Goal: Task Accomplishment & Management: Use online tool/utility

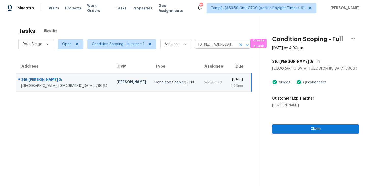
click at [239, 45] on icon "Clear" at bounding box center [240, 44] width 5 height 5
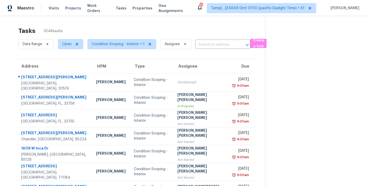
click at [207, 45] on input "text" at bounding box center [215, 45] width 41 height 8
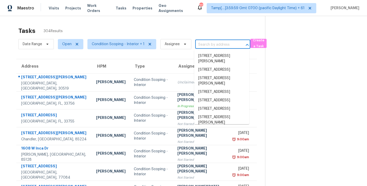
paste input "[STREET_ADDRESS]"
type input "[STREET_ADDRESS]"
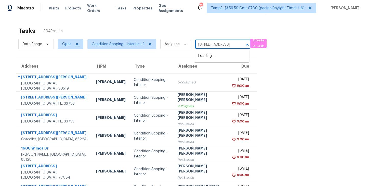
scroll to position [0, 23]
click at [212, 60] on li "[STREET_ADDRESS]" at bounding box center [221, 56] width 55 height 8
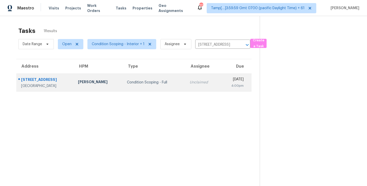
click at [199, 80] on td "Unclaimed" at bounding box center [203, 82] width 34 height 18
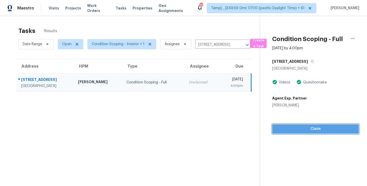
click at [312, 128] on span "Claim" at bounding box center [315, 129] width 79 height 6
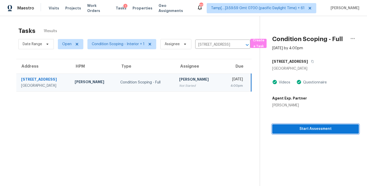
click at [304, 131] on span "Start Assessment" at bounding box center [315, 129] width 79 height 6
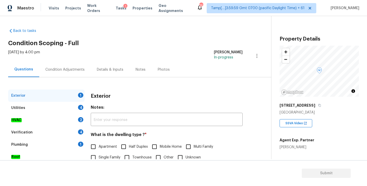
click at [146, 29] on div "Back to tasks Condition Scoping - Full Mon, Aug 11 2025 by 4:00 pm Praveenkumar…" at bounding box center [139, 121] width 263 height 195
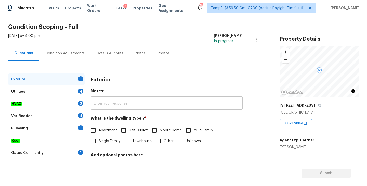
scroll to position [50, 0]
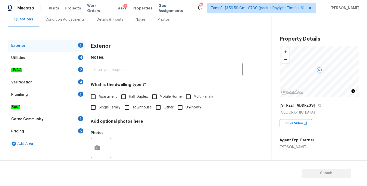
click at [31, 58] on div "Utilities 4" at bounding box center [46, 58] width 76 height 12
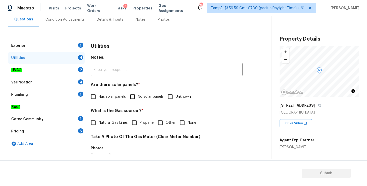
click at [133, 98] on input "No solar panels" at bounding box center [132, 96] width 11 height 11
checkbox input "true"
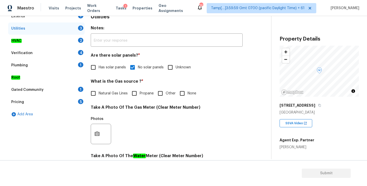
scroll to position [57, 0]
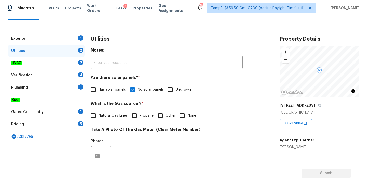
click at [68, 40] on div "Exterior 1" at bounding box center [46, 38] width 76 height 12
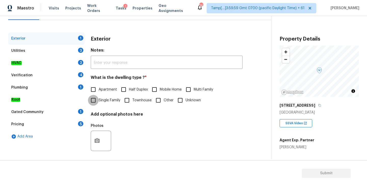
click at [94, 101] on input "Single Family" at bounding box center [93, 100] width 11 height 11
checkbox input "true"
click at [25, 50] on div "Utilities 3" at bounding box center [46, 51] width 76 height 12
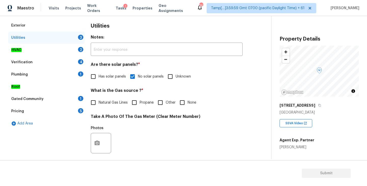
scroll to position [75, 0]
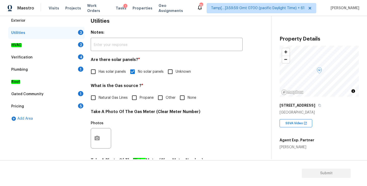
click at [38, 46] on div "HVAC 2" at bounding box center [46, 45] width 76 height 12
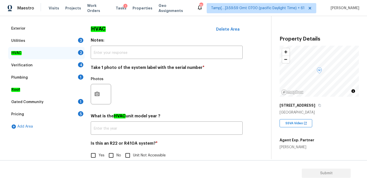
scroll to position [76, 0]
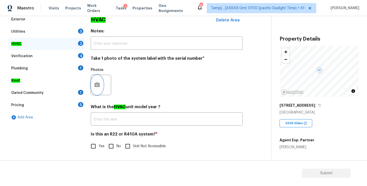
click at [98, 85] on circle "button" at bounding box center [97, 85] width 2 height 2
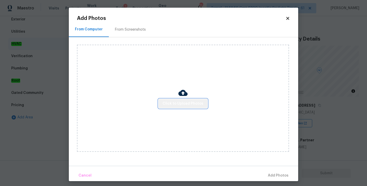
click at [186, 103] on span "Click to Upload Photos" at bounding box center [183, 103] width 41 height 6
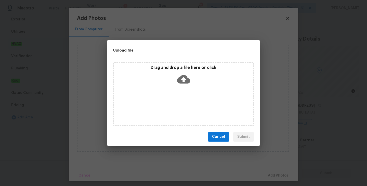
click at [183, 79] on icon at bounding box center [183, 79] width 13 height 13
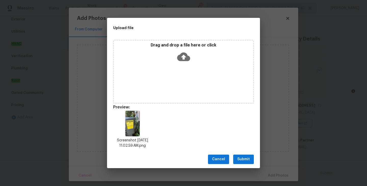
click at [241, 157] on span "Submit" at bounding box center [243, 159] width 12 height 6
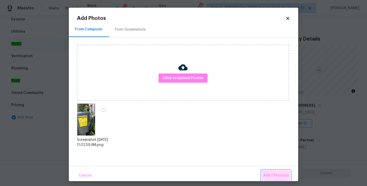
click at [269, 176] on span "Add 1 Photo(s)" at bounding box center [275, 175] width 25 height 6
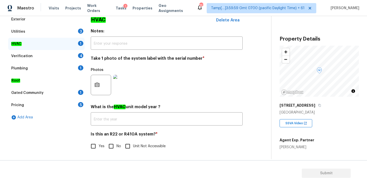
click at [127, 146] on input "Unit Not Accessible" at bounding box center [127, 146] width 11 height 11
checkbox input "true"
click at [112, 148] on input "No" at bounding box center [111, 146] width 11 height 11
checkbox input "true"
checkbox input "false"
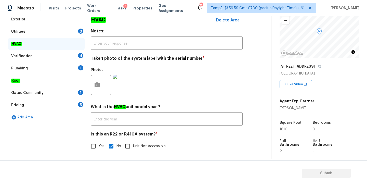
scroll to position [40, 0]
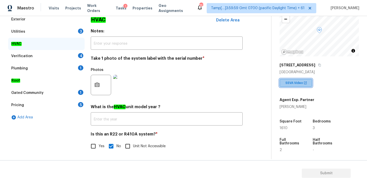
click at [302, 83] on span "SSVA Video" at bounding box center [296, 82] width 20 height 5
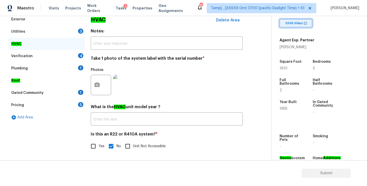
scroll to position [121, 0]
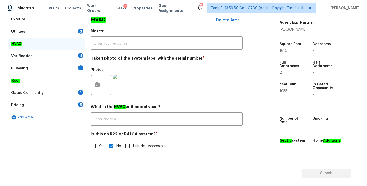
click at [21, 80] on div "Roof" at bounding box center [46, 80] width 76 height 12
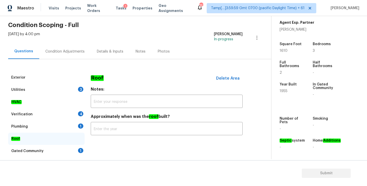
scroll to position [42, 0]
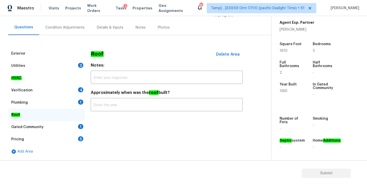
click at [39, 128] on div "Gated Community" at bounding box center [27, 126] width 32 height 5
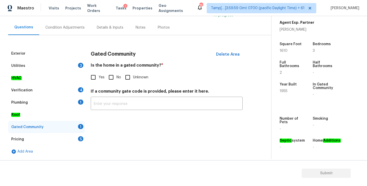
click at [110, 77] on input "No" at bounding box center [111, 77] width 11 height 11
checkbox input "true"
click at [47, 138] on div "Pricing 5" at bounding box center [46, 139] width 76 height 12
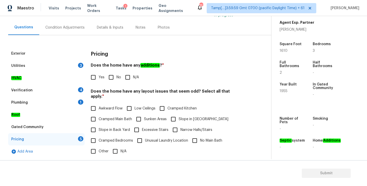
scroll to position [65, 0]
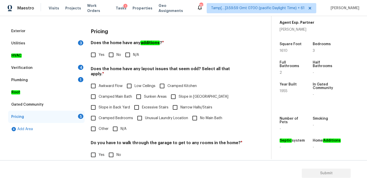
click at [113, 56] on input "No" at bounding box center [111, 54] width 11 height 11
checkbox input "true"
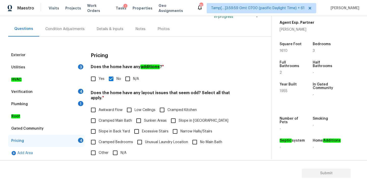
scroll to position [50, 0]
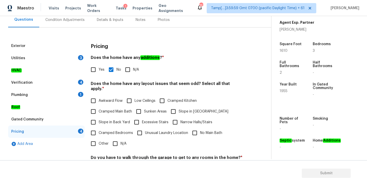
click at [43, 56] on div "Utilities 3" at bounding box center [46, 58] width 76 height 12
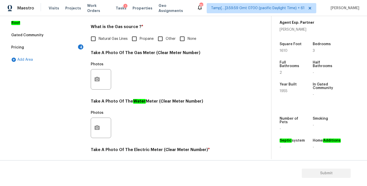
scroll to position [0, 0]
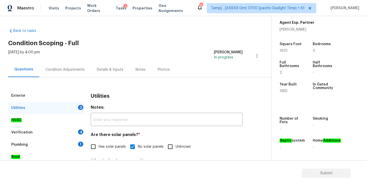
click at [62, 68] on div "Condition Adjustments" at bounding box center [64, 69] width 39 height 5
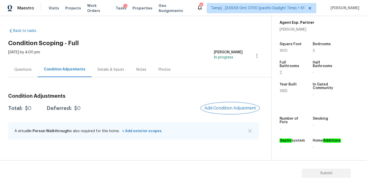
click at [226, 107] on span "Add Condition Adjustment" at bounding box center [230, 108] width 52 height 5
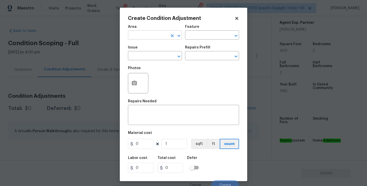
click at [156, 36] on input "text" at bounding box center [148, 36] width 40 height 8
click at [148, 48] on li "HVAC" at bounding box center [155, 47] width 54 height 8
type input "HVAC"
click at [161, 35] on input "HVAC" at bounding box center [148, 36] width 40 height 8
click at [158, 54] on li "Exterior Overall" at bounding box center [155, 55] width 54 height 8
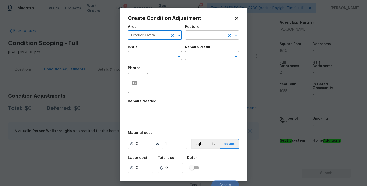
type input "Exterior Overall"
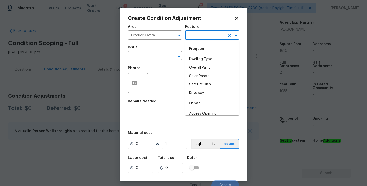
click at [203, 35] on input "text" at bounding box center [205, 36] width 40 height 8
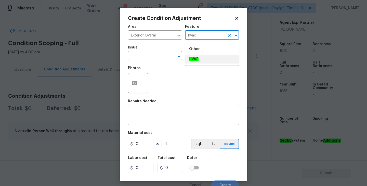
click at [202, 34] on input "hvac" at bounding box center [205, 36] width 40 height 8
click at [201, 35] on input "exter" at bounding box center [205, 36] width 40 height 8
click at [195, 60] on em "HVAC" at bounding box center [193, 59] width 9 height 4
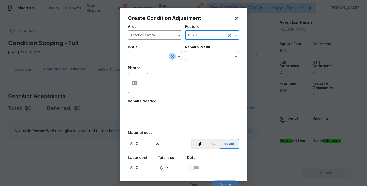
click at [171, 56] on icon "Clear" at bounding box center [172, 56] width 5 height 5
type input "HVAC"
click at [155, 57] on input "text" at bounding box center [148, 56] width 40 height 8
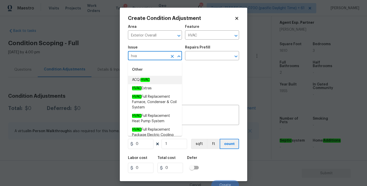
click at [150, 82] on span "ACQ: HVAC" at bounding box center [141, 79] width 18 height 5
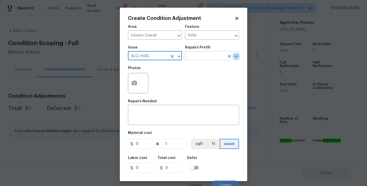
click at [235, 56] on icon "Open" at bounding box center [236, 56] width 3 height 2
type input "ACQ: HVAC"
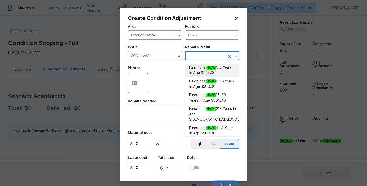
click at [203, 69] on span "Functional HVAC 0-5 Years In Age $288.00" at bounding box center [212, 70] width 46 height 11
type input "Acquisition"
type textarea "Acquisition Scope: Functional HVAC 0-5 years"
type input "288"
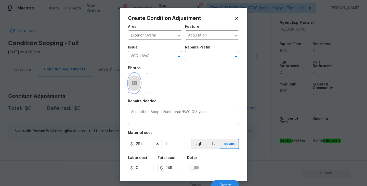
click at [134, 83] on circle "button" at bounding box center [135, 83] width 2 height 2
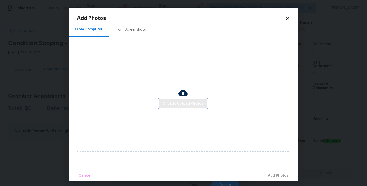
click at [185, 104] on span "Click to Upload Photos" at bounding box center [183, 103] width 41 height 6
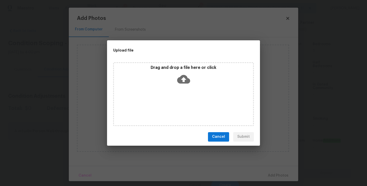
click at [184, 79] on icon at bounding box center [183, 79] width 13 height 13
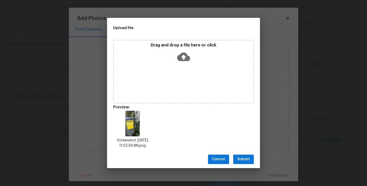
click at [241, 159] on span "Submit" at bounding box center [243, 159] width 12 height 6
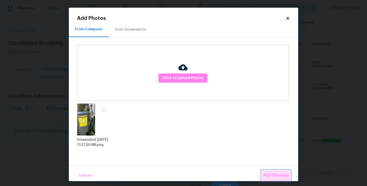
click at [279, 173] on span "Add 1 Photo(s)" at bounding box center [275, 175] width 25 height 6
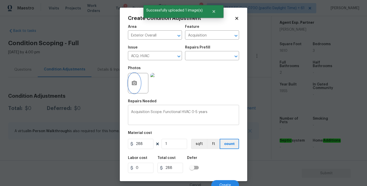
scroll to position [5, 0]
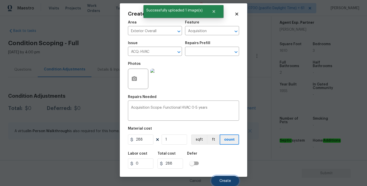
click at [225, 180] on span "Create" at bounding box center [225, 181] width 11 height 4
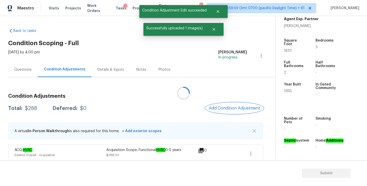
scroll to position [0, 0]
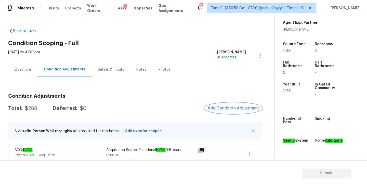
click at [237, 107] on span "Add Condition Adjustment" at bounding box center [234, 108] width 52 height 5
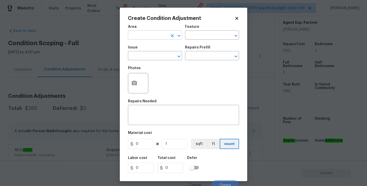
click at [150, 35] on input "text" at bounding box center [148, 36] width 40 height 8
click at [139, 57] on li "Exterior Overall" at bounding box center [155, 55] width 54 height 8
type input "Exterior Overall"
click at [205, 35] on input "text" at bounding box center [205, 36] width 40 height 8
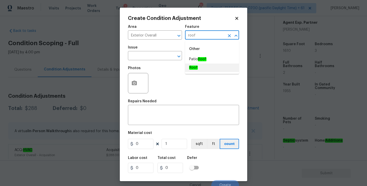
click at [198, 68] on li "Roof" at bounding box center [212, 67] width 54 height 8
type input "Roof"
click at [146, 54] on input "text" at bounding box center [148, 56] width 40 height 8
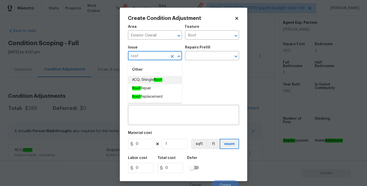
click at [152, 80] on span "ACQ: Shingle Roof" at bounding box center [147, 79] width 30 height 5
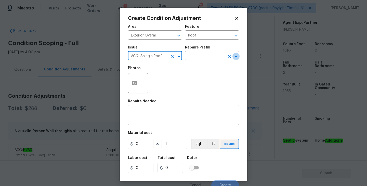
click at [237, 56] on icon "Open" at bounding box center [236, 56] width 3 height 2
type input "ACQ: Shingle Roof"
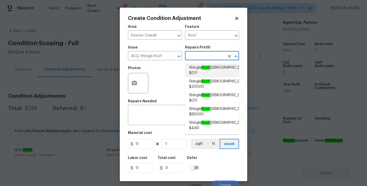
click at [211, 68] on span "Shingle Roof 0-10 Years Old $0.11" at bounding box center [218, 70] width 58 height 11
type input "Acquisition"
type textarea "Acquisition Scope: Shingle Roof 0-10 years in age maintenance."
type input "0.11"
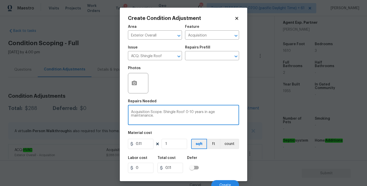
click at [163, 116] on textarea "Acquisition Scope: Shingle Roof 0-10 years in age maintenance." at bounding box center [183, 115] width 105 height 11
click at [145, 144] on input "0.11" at bounding box center [140, 144] width 25 height 10
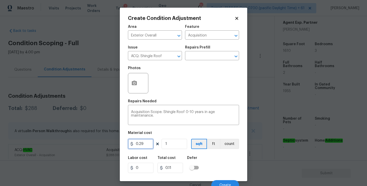
type input "0.29"
click at [180, 135] on div "Material cost" at bounding box center [183, 134] width 111 height 7
click at [180, 146] on input "1" at bounding box center [174, 144] width 25 height 10
type input "16"
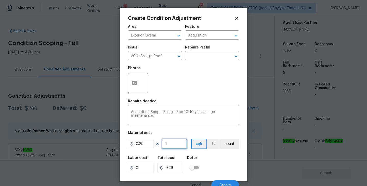
type input "4.64"
type input "161"
type input "46.68999999999999"
type input "1610"
type input "466.8999999999999"
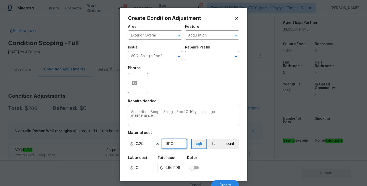
type input "1610"
click at [217, 160] on div "Labor cost 0 Total cost 466.8999999999999 Defer" at bounding box center [183, 164] width 111 height 23
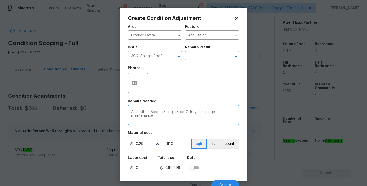
click at [185, 117] on textarea "Acquisition Scope: Shingle Roof 0-10 years in age maintenance." at bounding box center [183, 115] width 105 height 11
click at [135, 83] on icon "button" at bounding box center [134, 83] width 6 height 6
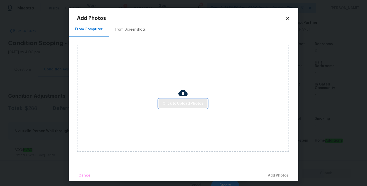
click at [187, 104] on span "Click to Upload Photos" at bounding box center [183, 103] width 41 height 6
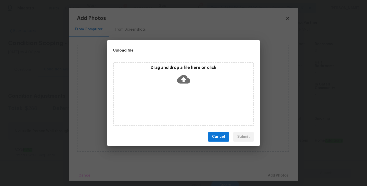
click at [184, 78] on icon at bounding box center [183, 79] width 13 height 13
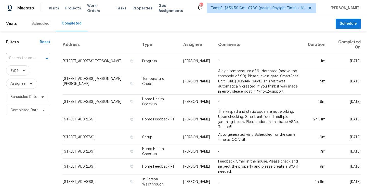
click at [25, 56] on input "text" at bounding box center [21, 58] width 30 height 8
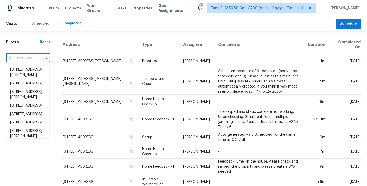
paste input "[STREET_ADDRESS]"
type input "[STREET_ADDRESS]"
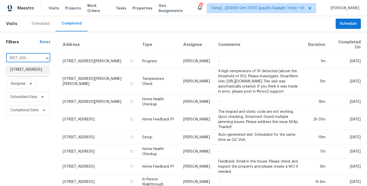
click at [19, 72] on li "3303 Lockmoor Ln, Dallas, TX 75220" at bounding box center [27, 70] width 43 height 8
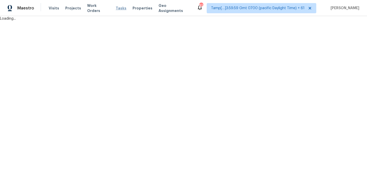
click at [114, 9] on div "Maestro Visits Projects Work Orders Tasks Properties Geo Assignments 825 Tamp[……" at bounding box center [183, 10] width 367 height 21
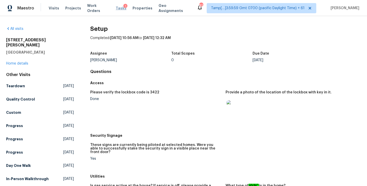
click at [116, 9] on span "Tasks" at bounding box center [121, 8] width 11 height 4
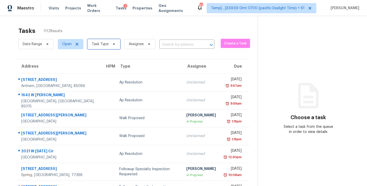
click at [114, 44] on icon at bounding box center [114, 44] width 4 height 4
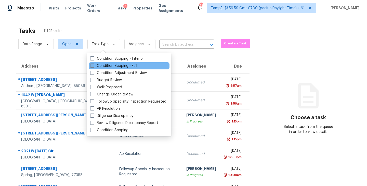
click at [93, 65] on span at bounding box center [92, 65] width 4 height 4
click at [93, 65] on input "Condition Scoping - Full" at bounding box center [91, 64] width 3 height 3
checkbox input "true"
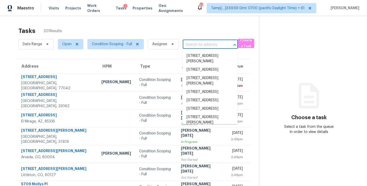
click at [201, 46] on input "text" at bounding box center [203, 45] width 41 height 8
paste input "3007 Bailey Ct Greenbrier, TN, 37073"
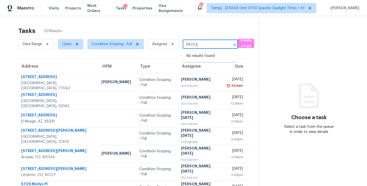
type input "3007 Bailey Ct Greenbrier, TN, 37073"
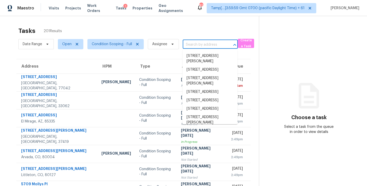
scroll to position [0, 0]
paste input "216 Brian Dr Pleasanton, TX, 78064"
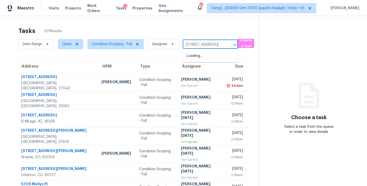
scroll to position [0, 20]
type input "216 Brian Dr Pleasanton, TX, 78064"
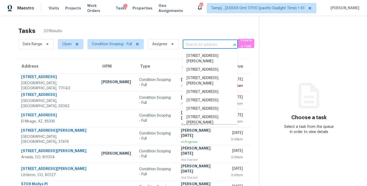
paste input "22 One Main Pl Benbrook, TX, 76126"
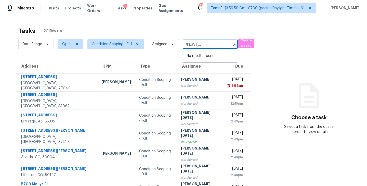
type input "22 One Main Pl Benbrook, TX, 76126"
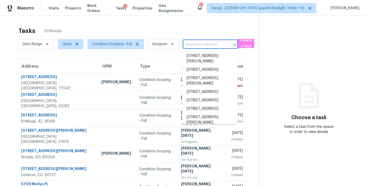
scroll to position [0, 0]
paste input "[STREET_ADDRESS]"
type input "[STREET_ADDRESS]"
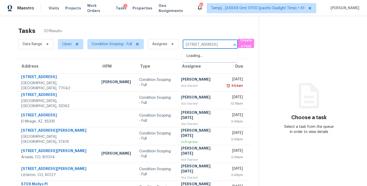
scroll to position [0, 23]
click at [200, 60] on li "[STREET_ADDRESS]" at bounding box center [210, 56] width 55 height 8
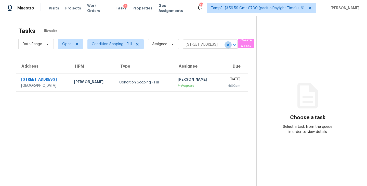
click at [229, 43] on icon "Clear" at bounding box center [228, 44] width 3 height 3
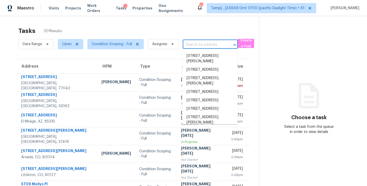
click at [202, 43] on input "text" at bounding box center [203, 45] width 41 height 8
paste input "3007 Bailey Ct Greenbrier, TN, 37073"
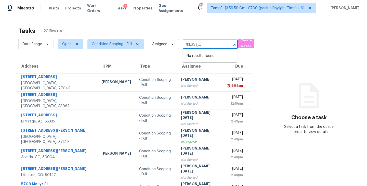
type input "3007 Bailey Ct Greenbrier, TN, 37073"
click at [189, 22] on div "Tasks 201 Results Date Range Open Condition Scoping - Full Assignee ​ Create a …" at bounding box center [183, 141] width 367 height 250
click at [195, 44] on input "text" at bounding box center [203, 45] width 41 height 8
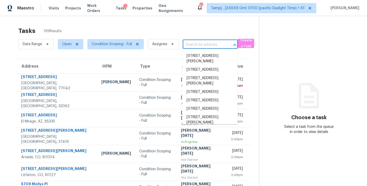
paste input "[STREET_ADDRESS][PERSON_NAME]"
type input "3007 Bailey Ct Greenbrier, TN, 37073"
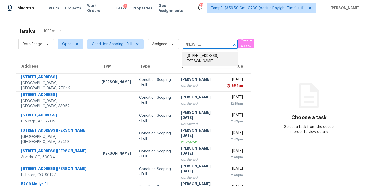
click at [200, 58] on li "3007 Bailey Ct, Greenbrier, TN 37073" at bounding box center [210, 59] width 55 height 14
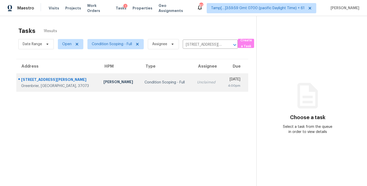
click at [193, 79] on td "Unclaimed" at bounding box center [207, 82] width 29 height 18
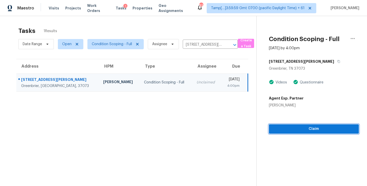
click at [318, 128] on span "Claim" at bounding box center [314, 129] width 82 height 6
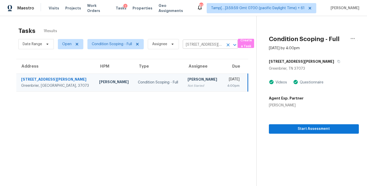
click at [228, 43] on icon "Clear" at bounding box center [228, 44] width 5 height 5
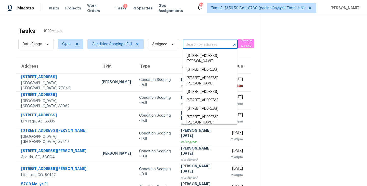
click at [192, 44] on input "text" at bounding box center [203, 45] width 41 height 8
paste input "1012 Seminole Pl Calera, AL, 35040"
type input "1012 Seminole Pl Calera, AL, 35040"
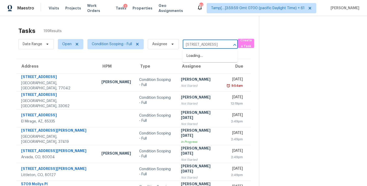
scroll to position [0, 21]
click at [196, 52] on li "1012 Seminole Pl, Calera, AL 35040" at bounding box center [210, 56] width 55 height 8
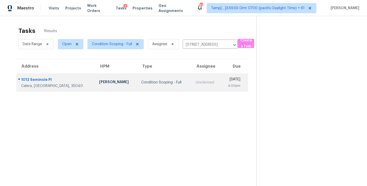
click at [191, 79] on td "Unclaimed" at bounding box center [206, 82] width 30 height 18
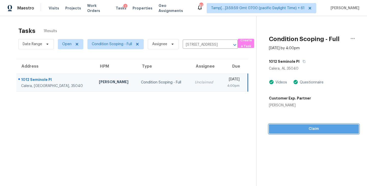
click at [319, 129] on span "Claim" at bounding box center [314, 129] width 82 height 6
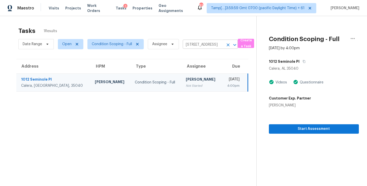
click at [228, 43] on icon "Clear" at bounding box center [228, 44] width 5 height 5
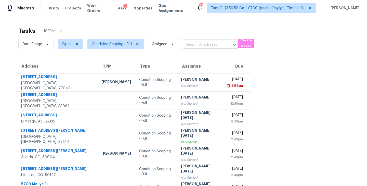
click at [191, 44] on input "text" at bounding box center [203, 45] width 41 height 8
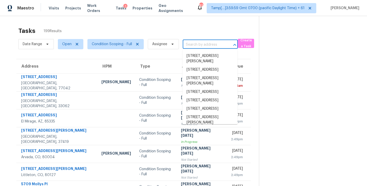
paste input "613 N Boulevard Ter Dallas, TX, 75211"
type input "613 N Boulevard Ter Dallas, TX, 75211"
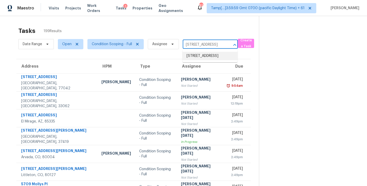
click at [202, 54] on li "613 N Boulevard Ter, Dallas, TX 75211" at bounding box center [210, 56] width 55 height 8
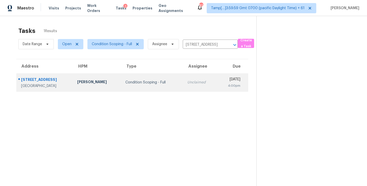
click at [187, 85] on div "Unclaimed" at bounding box center [200, 82] width 26 height 5
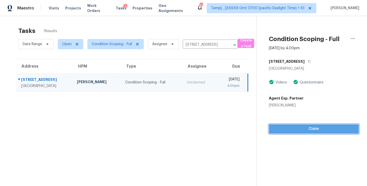
click at [310, 128] on span "Claim" at bounding box center [314, 129] width 82 height 6
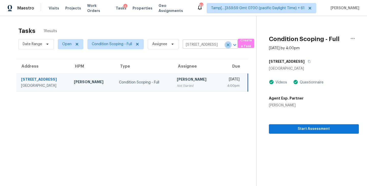
click at [228, 46] on icon "Clear" at bounding box center [228, 44] width 5 height 5
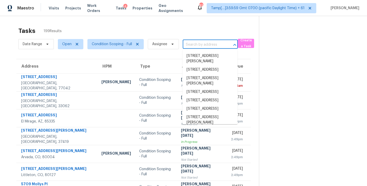
click at [192, 44] on input "text" at bounding box center [203, 45] width 41 height 8
paste input "216 Brian Dr Pleasanton, TX, 78064"
type input "216 Brian Dr Pleasanton, TX, 78064"
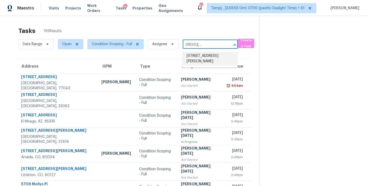
click at [196, 59] on li "216 Brian Dr, Pleasanton, TX 78064" at bounding box center [210, 59] width 55 height 14
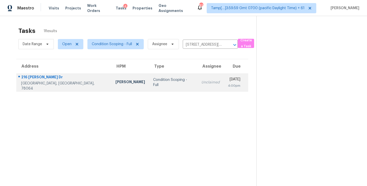
click at [197, 79] on td "Unclaimed" at bounding box center [210, 82] width 27 height 18
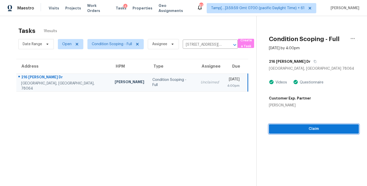
click at [313, 131] on span "Claim" at bounding box center [314, 129] width 82 height 6
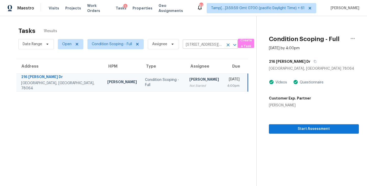
click at [228, 44] on icon "Clear" at bounding box center [228, 44] width 3 height 3
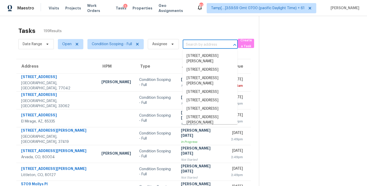
click at [193, 44] on input "text" at bounding box center [203, 45] width 41 height 8
paste input "126 N Garza Rd Denton, TX, 76208"
type input "126 N Garza Rd Denton, TX, 76208"
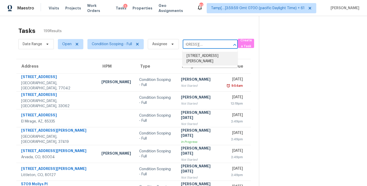
click at [198, 56] on li "126 N Garza Rd, Denton, TX 76208" at bounding box center [210, 59] width 55 height 14
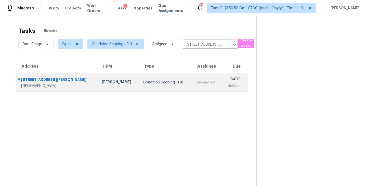
click at [192, 79] on td "Unclaimed" at bounding box center [206, 82] width 29 height 18
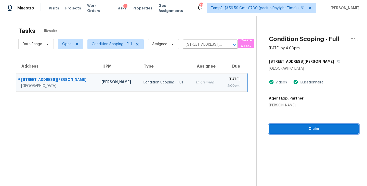
click at [314, 128] on span "Claim" at bounding box center [314, 129] width 82 height 6
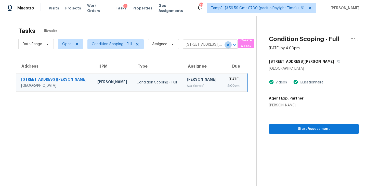
click at [227, 46] on icon "Clear" at bounding box center [228, 44] width 5 height 5
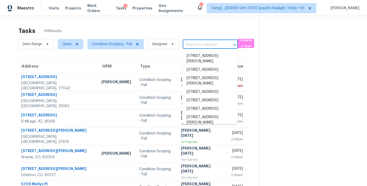
click at [192, 43] on input "text" at bounding box center [203, 45] width 41 height 8
paste input "22 One Main Pl Benbrook, TX, 76126"
type input "22 One Main Pl Benbrook, TX, 76126"
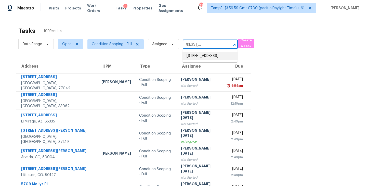
click at [200, 57] on li "22 One Main Pl, Benbrook, TX 76126" at bounding box center [210, 56] width 55 height 8
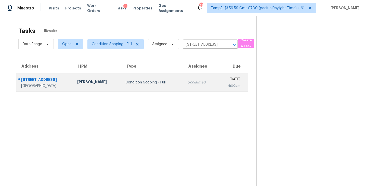
click at [187, 84] on div "Unclaimed" at bounding box center [200, 82] width 26 height 5
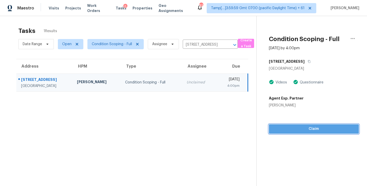
click at [317, 129] on span "Claim" at bounding box center [314, 129] width 82 height 6
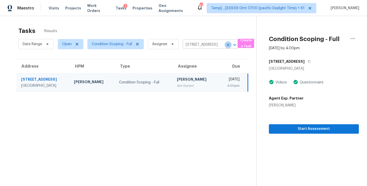
click at [228, 44] on icon "Clear" at bounding box center [228, 44] width 3 height 3
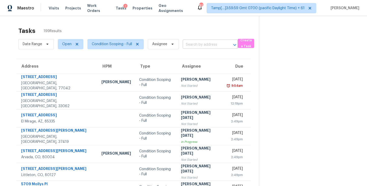
click at [193, 42] on input "text" at bounding box center [203, 45] width 41 height 8
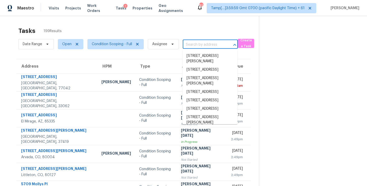
paste input "503 Sorenson Trl Keller, TX, 76248"
type input "503 Sorenson Trl Keller, TX, 76248"
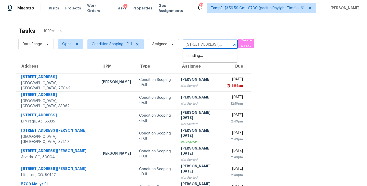
scroll to position [0, 19]
click at [200, 58] on li "503 Sorenson Trl, Keller, TX 76248" at bounding box center [210, 59] width 55 height 14
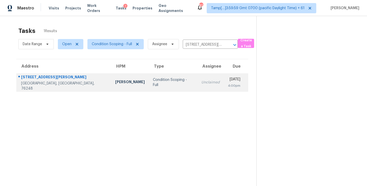
click at [201, 82] on div "Unclaimed" at bounding box center [210, 82] width 18 height 5
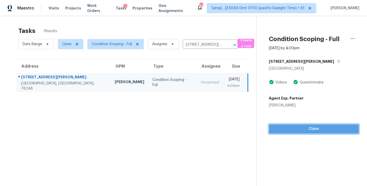
click at [313, 128] on span "Claim" at bounding box center [314, 129] width 82 height 6
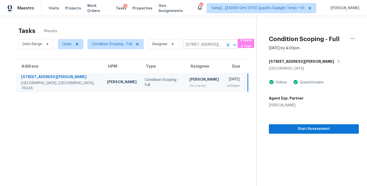
click at [227, 46] on icon "Clear" at bounding box center [228, 44] width 5 height 5
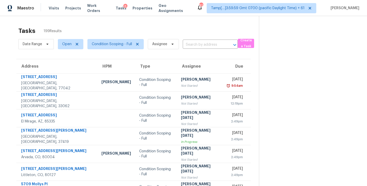
click at [190, 46] on input "text" at bounding box center [203, 45] width 41 height 8
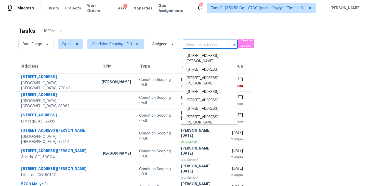
paste input "5510 Calistoga St San Antonio, TX, 78228"
type input "5510 Calistoga St San Antonio, TX, 78228"
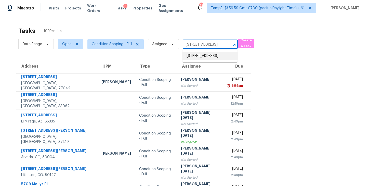
click at [200, 55] on li "5510 Calistoga St, San Antonio, TX 78228" at bounding box center [210, 56] width 55 height 8
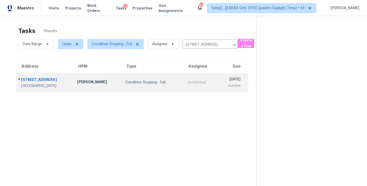
click at [187, 82] on div "Unclaimed" at bounding box center [200, 82] width 26 height 5
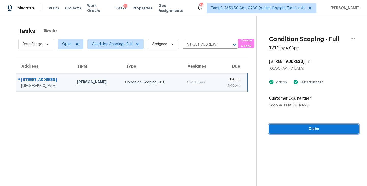
click at [310, 128] on span "Claim" at bounding box center [314, 129] width 82 height 6
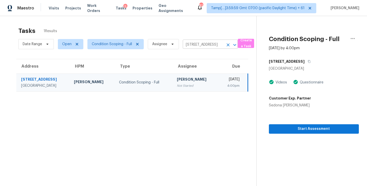
click at [227, 46] on icon "Clear" at bounding box center [228, 44] width 5 height 5
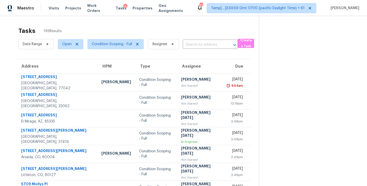
click at [191, 45] on input "text" at bounding box center [203, 45] width 41 height 8
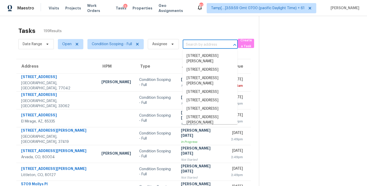
paste input "1301 N Douglas Ave Cleburne, TX, 76033"
type input "1301 N Douglas Ave Cleburne, TX, 76033"
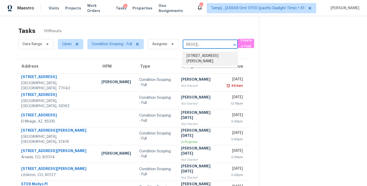
click at [194, 54] on li "1301 N Douglas Ave, Cleburne, TX 76033" at bounding box center [210, 59] width 55 height 14
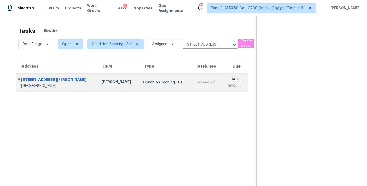
click at [196, 81] on div "Unclaimed" at bounding box center [206, 82] width 21 height 5
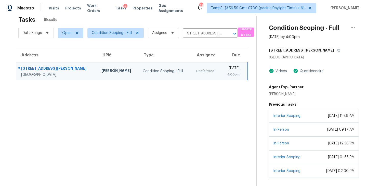
scroll to position [29, 0]
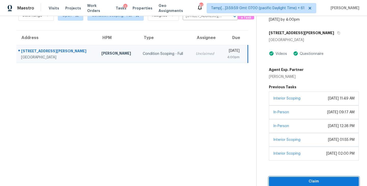
click at [310, 179] on span "Claim" at bounding box center [314, 181] width 82 height 6
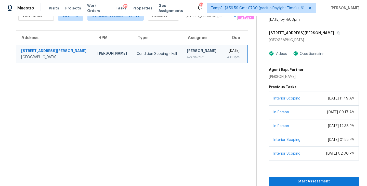
scroll to position [0, 0]
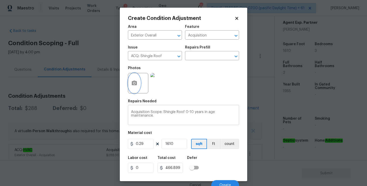
scroll to position [5, 0]
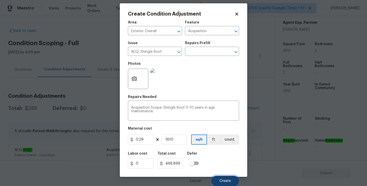
click at [221, 179] on span "Create" at bounding box center [225, 181] width 11 height 4
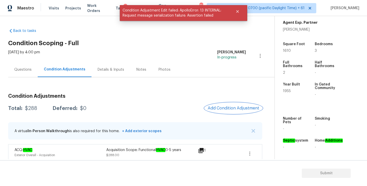
scroll to position [0, 0]
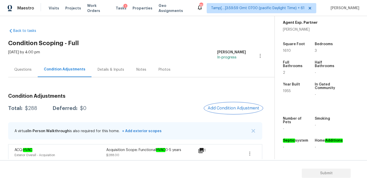
click at [226, 109] on span "Add Condition Adjustment" at bounding box center [234, 108] width 52 height 5
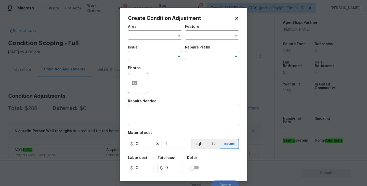
click at [236, 20] on icon at bounding box center [237, 18] width 5 height 5
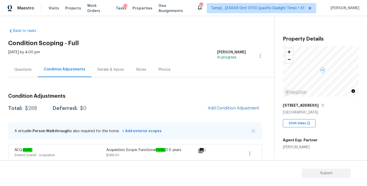
scroll to position [5, 0]
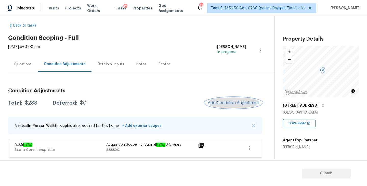
click at [231, 102] on span "Add Condition Adjustment" at bounding box center [234, 102] width 52 height 5
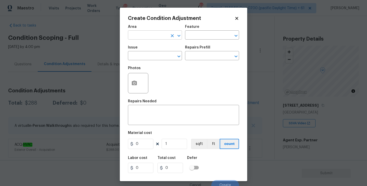
click at [149, 35] on input "text" at bounding box center [148, 36] width 40 height 8
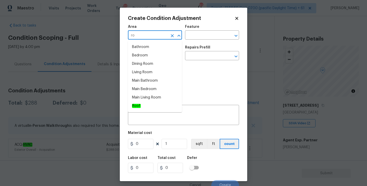
type input "r"
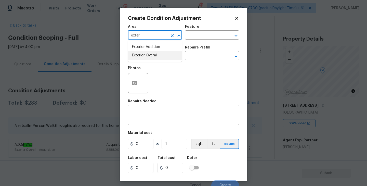
click at [155, 55] on li "Exterior Overall" at bounding box center [155, 55] width 54 height 8
type input "Exterior Overall"
click at [144, 57] on input "text" at bounding box center [148, 56] width 40 height 8
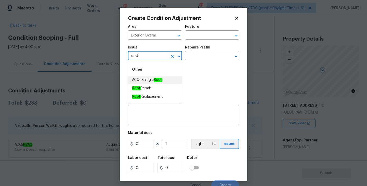
click at [142, 80] on span "ACQ: Shingle Roof" at bounding box center [147, 79] width 30 height 5
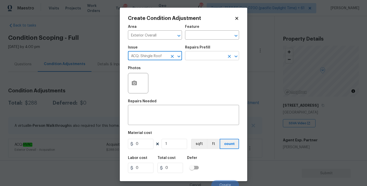
click at [234, 57] on icon "Open" at bounding box center [236, 56] width 6 height 6
type input "ACQ: Shingle Roof"
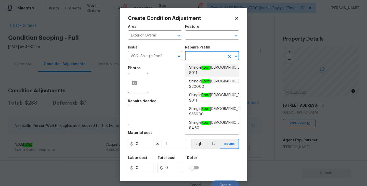
click at [211, 69] on span "Shingle Roof 0-10 Years Old $0.11" at bounding box center [218, 70] width 58 height 11
type input "Acquisition"
type textarea "Acquisition Scope: Shingle Roof 0-10 years in age maintenance."
type input "0.11"
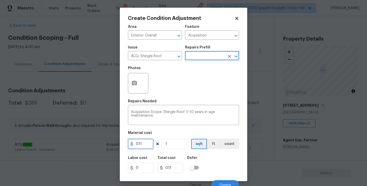
click at [147, 142] on input "0.11" at bounding box center [140, 144] width 25 height 10
type input "0.29"
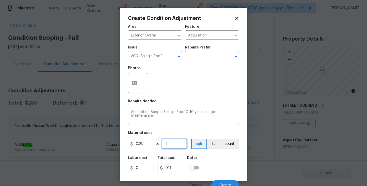
type input "0.29"
click at [175, 145] on input "1" at bounding box center [174, 144] width 25 height 10
type input "16"
type input "4.64"
type input "161"
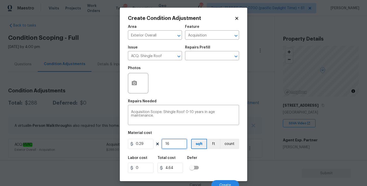
type input "46.68999999999999"
type input "1610"
type input "466.8999999999999"
type input "1610"
click at [224, 161] on div "Labor cost 0 Total cost 466.8999999999999 Defer" at bounding box center [183, 164] width 111 height 23
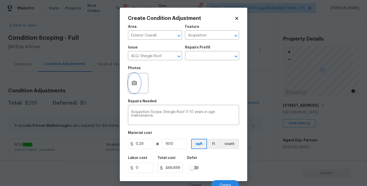
click at [134, 84] on icon "button" at bounding box center [134, 83] width 6 height 6
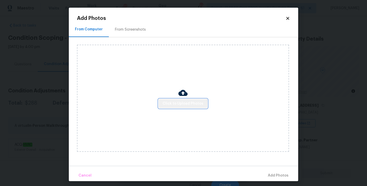
click at [183, 106] on span "Click to Upload Photos" at bounding box center [183, 103] width 41 height 6
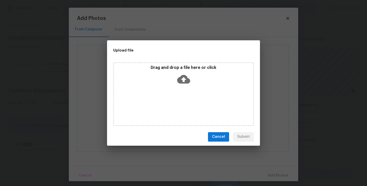
click at [183, 78] on icon at bounding box center [183, 79] width 13 height 13
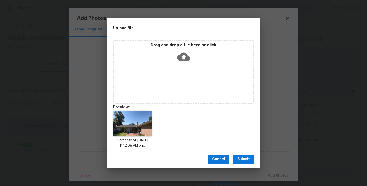
click at [239, 159] on span "Submit" at bounding box center [243, 159] width 12 height 6
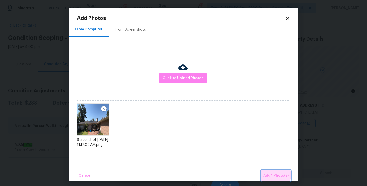
click at [273, 174] on span "Add 1 Photo(s)" at bounding box center [275, 175] width 25 height 6
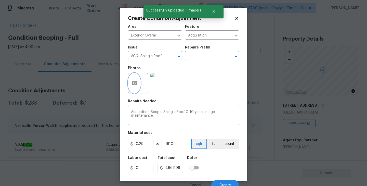
scroll to position [5, 0]
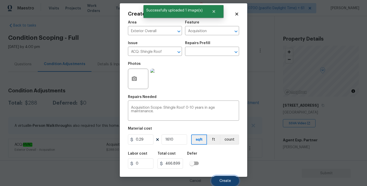
click at [225, 181] on span "Create" at bounding box center [225, 181] width 11 height 4
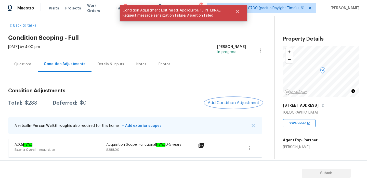
scroll to position [0, 0]
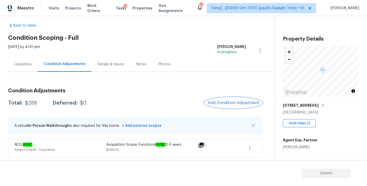
click at [226, 102] on span "Add Condition Adjustment" at bounding box center [234, 102] width 52 height 5
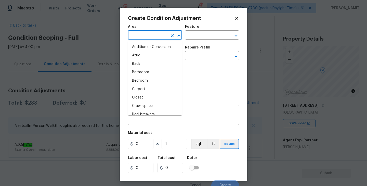
click at [146, 35] on input "text" at bounding box center [148, 36] width 40 height 8
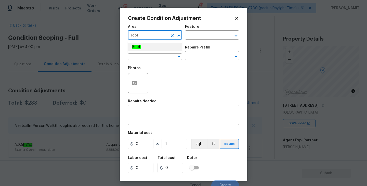
click at [144, 47] on li "Roof" at bounding box center [155, 47] width 54 height 8
type input "Roof"
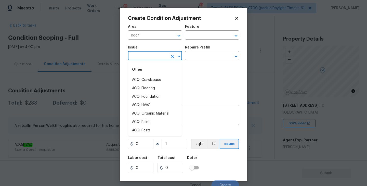
click at [160, 58] on input "text" at bounding box center [148, 56] width 40 height 8
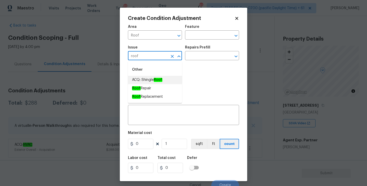
click at [152, 80] on span "ACQ: Shingle Roof" at bounding box center [147, 79] width 30 height 5
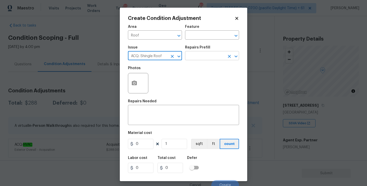
click at [236, 57] on icon "Open" at bounding box center [236, 56] width 3 height 2
type input "ACQ: Shingle Roof"
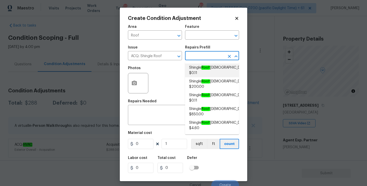
click at [212, 71] on span "Shingle Roof 0-10 Years Old $0.11" at bounding box center [218, 70] width 58 height 11
type input "Acquisition"
type textarea "Acquisition Scope: Shingle Roof 0-10 years in age maintenance."
type input "0.11"
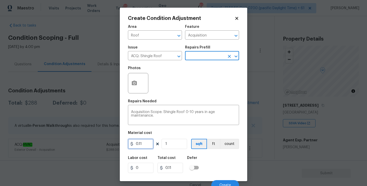
click at [149, 145] on input "0.11" at bounding box center [140, 144] width 25 height 10
type input "0.29"
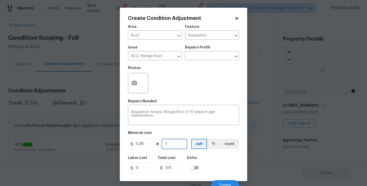
type input "0.29"
click at [172, 148] on input "1" at bounding box center [174, 144] width 25 height 10
type input "16"
type input "4.64"
type input "161"
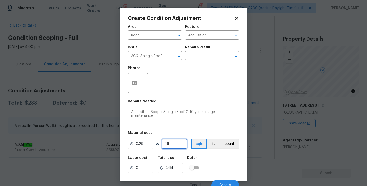
type input "46.68999999999999"
type input "1610"
type input "466.8999999999999"
type input "1610"
click at [183, 129] on div "Area Roof ​ Feature Acquisition ​ Issue ACQ: Shingle Roof ​ Repairs Prefill ​ P…" at bounding box center [183, 106] width 111 height 168
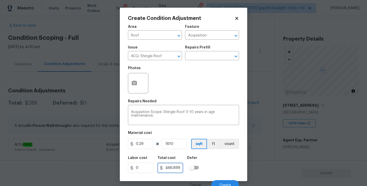
drag, startPoint x: 166, startPoint y: 169, endPoint x: 153, endPoint y: 168, distance: 12.8
click at [153, 168] on div "Labor cost 0 Total cost 466.8999999999999 Defer" at bounding box center [183, 164] width 111 height 23
drag, startPoint x: 166, startPoint y: 169, endPoint x: 157, endPoint y: 167, distance: 8.6
click at [157, 167] on div "Labor cost 0 Total cost 466.8999999999999 Defer" at bounding box center [183, 164] width 111 height 23
click at [147, 146] on input "0.29" at bounding box center [140, 144] width 25 height 10
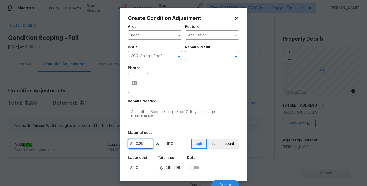
paste input "466.899999999999"
type input "466.9"
type input "751709"
click at [174, 146] on input "1610" at bounding box center [174, 144] width 25 height 10
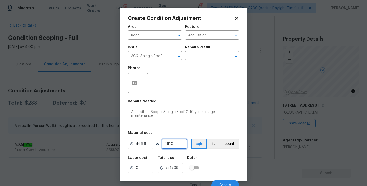
scroll to position [0, 0]
type input "161"
type input "75170.9"
type input "16"
type input "7470.4"
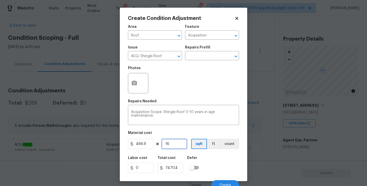
type input "1"
type input "466.9"
type input "0"
type input "1"
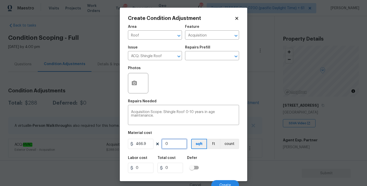
type input "466.9"
type input "1"
click at [219, 154] on div "Labor cost 0 Total cost 466.9 Defer" at bounding box center [183, 164] width 111 height 23
click at [230, 146] on button "count" at bounding box center [229, 144] width 19 height 10
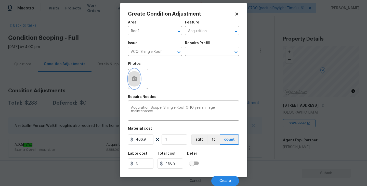
click at [136, 76] on icon "button" at bounding box center [134, 79] width 6 height 6
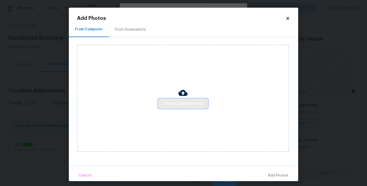
click at [181, 102] on span "Click to Upload Photos" at bounding box center [183, 103] width 41 height 6
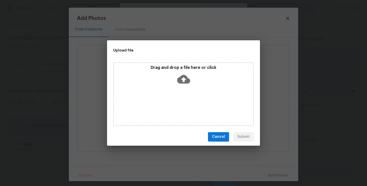
click at [183, 79] on icon at bounding box center [183, 79] width 13 height 13
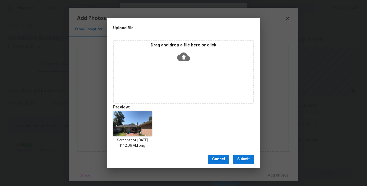
click at [243, 157] on span "Submit" at bounding box center [243, 159] width 12 height 6
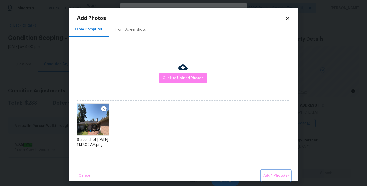
click at [276, 175] on span "Add 1 Photo(s)" at bounding box center [275, 175] width 25 height 6
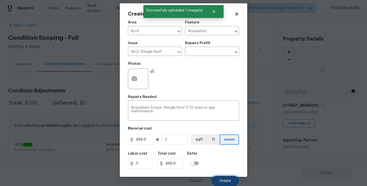
click at [225, 179] on span "Create" at bounding box center [225, 181] width 11 height 4
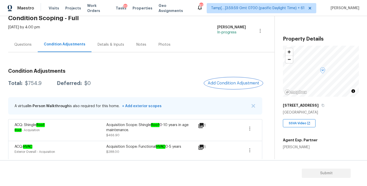
scroll to position [27, 0]
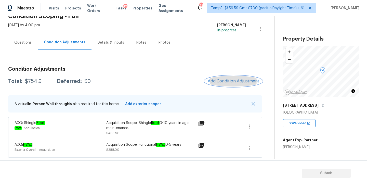
click at [232, 81] on span "Add Condition Adjustment" at bounding box center [234, 81] width 52 height 5
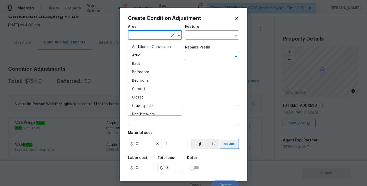
click at [153, 36] on input "text" at bounding box center [148, 36] width 40 height 8
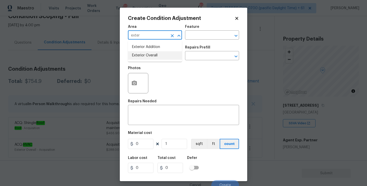
click at [152, 55] on li "Exterior Overall" at bounding box center [155, 55] width 54 height 8
type input "Exterior Overall"
click at [151, 58] on input "text" at bounding box center [148, 56] width 40 height 8
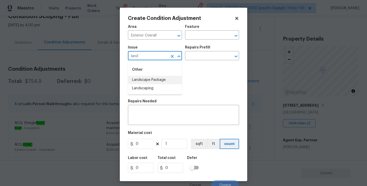
click at [145, 80] on li "Landscape Package" at bounding box center [155, 80] width 54 height 8
click at [234, 55] on icon "Open" at bounding box center [236, 56] width 6 height 6
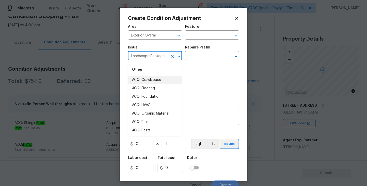
click at [159, 57] on input "Landscape Package" at bounding box center [148, 56] width 40 height 8
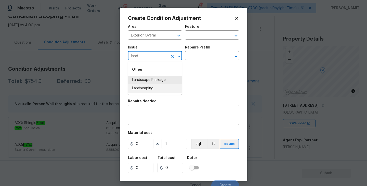
click at [151, 88] on li "Landscaping" at bounding box center [155, 88] width 54 height 8
click at [236, 57] on icon "Open" at bounding box center [236, 56] width 6 height 6
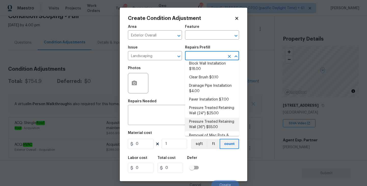
scroll to position [0, 0]
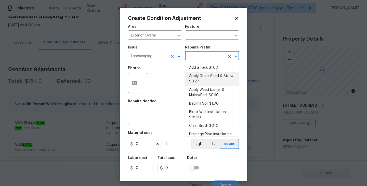
click at [155, 56] on input "Landscaping" at bounding box center [148, 56] width 40 height 8
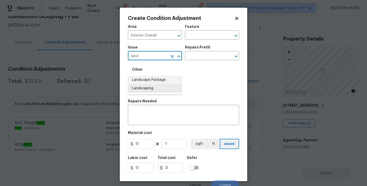
click at [157, 80] on li "Landscape Package" at bounding box center [155, 80] width 54 height 8
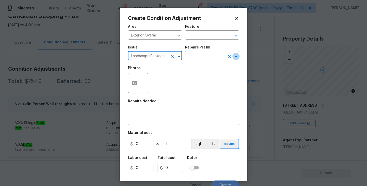
click at [236, 54] on icon "Open" at bounding box center [236, 56] width 6 height 6
type input "Landscape Package"
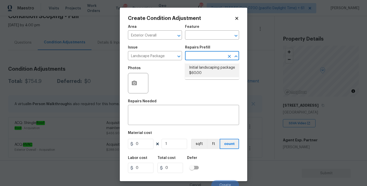
click at [202, 71] on li "Initial landscaping package $60.00" at bounding box center [212, 70] width 54 height 14
type input "Home Readiness Packages"
type textarea "Mowing of grass up to 6" in height. Mow, edge along driveways & sidewalks, trim…"
type input "60"
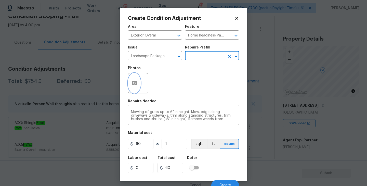
click at [134, 85] on icon "button" at bounding box center [134, 83] width 5 height 5
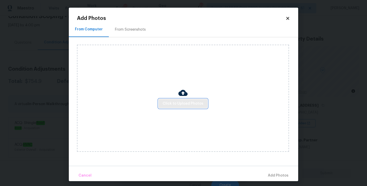
click at [184, 105] on span "Click to Upload Photos" at bounding box center [183, 103] width 41 height 6
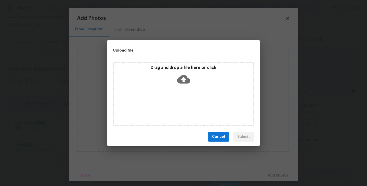
click at [184, 81] on icon at bounding box center [183, 79] width 13 height 13
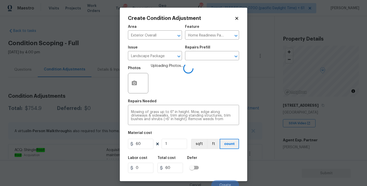
scroll to position [27, 0]
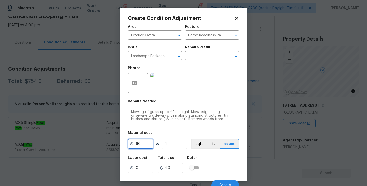
click at [145, 146] on input "60" at bounding box center [140, 144] width 25 height 10
type input "100"
click at [168, 165] on input "100" at bounding box center [170, 168] width 25 height 10
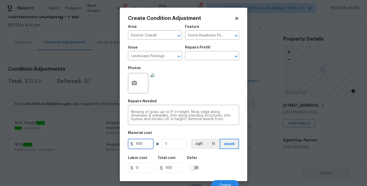
click at [146, 145] on input "100" at bounding box center [140, 144] width 25 height 10
type input "200"
click at [183, 131] on div "Area Exterior Overall ​ Feature Home Readiness Packages ​ Issue Landscape Packa…" at bounding box center [183, 106] width 111 height 168
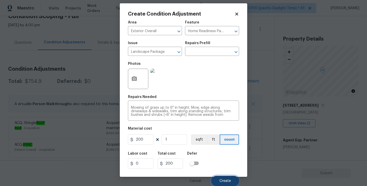
click at [227, 179] on span "Create" at bounding box center [225, 181] width 11 height 4
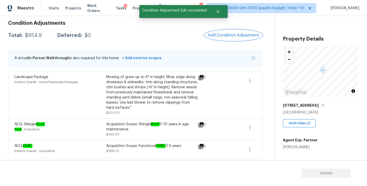
scroll to position [74, 0]
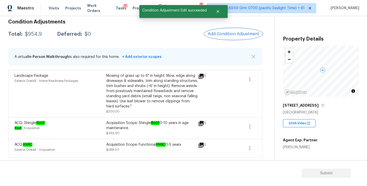
click at [225, 35] on span "Add Condition Adjustment" at bounding box center [234, 34] width 52 height 5
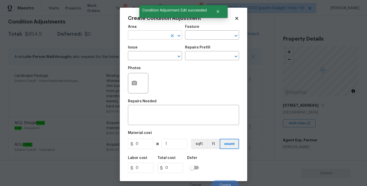
click at [151, 36] on input "text" at bounding box center [148, 36] width 40 height 8
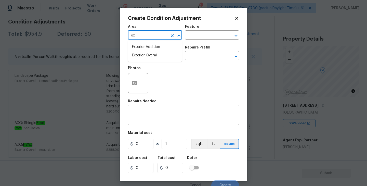
type input "e"
type input "p"
click at [152, 54] on li "Exterior Overall" at bounding box center [155, 55] width 54 height 8
type input "Exterior Overall"
click at [150, 55] on input "text" at bounding box center [148, 56] width 40 height 8
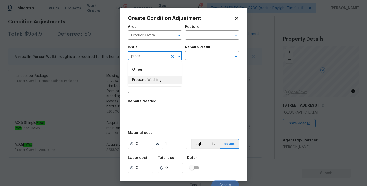
click at [143, 79] on li "Pressure Washing" at bounding box center [155, 80] width 54 height 8
click at [235, 56] on icon "Open" at bounding box center [236, 56] width 3 height 2
type input "Pressure Washing"
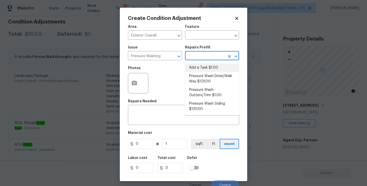
click at [175, 73] on div "Photos" at bounding box center [183, 79] width 111 height 33
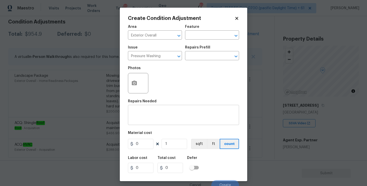
click at [161, 112] on textarea at bounding box center [183, 115] width 105 height 11
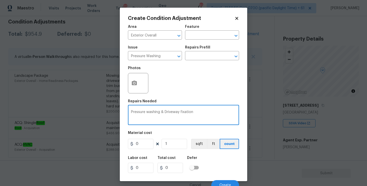
type textarea "Pressure washing & Driveway fixation"
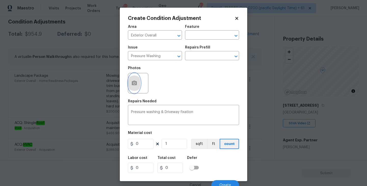
click at [132, 84] on icon "button" at bounding box center [134, 83] width 5 height 5
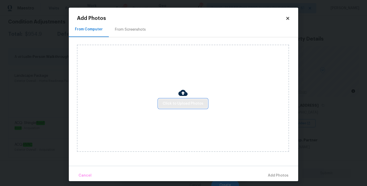
click at [176, 102] on span "Click to Upload Photos" at bounding box center [183, 103] width 41 height 6
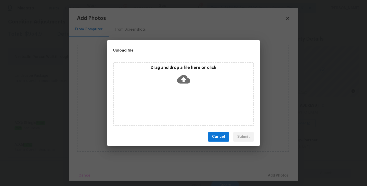
click at [185, 78] on icon at bounding box center [183, 79] width 13 height 13
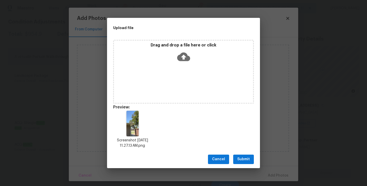
click at [242, 158] on span "Submit" at bounding box center [243, 159] width 12 height 6
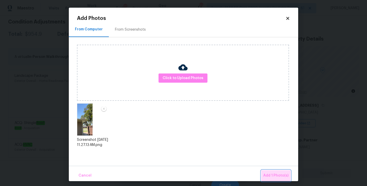
click at [277, 175] on span "Add 1 Photo(s)" at bounding box center [275, 175] width 25 height 6
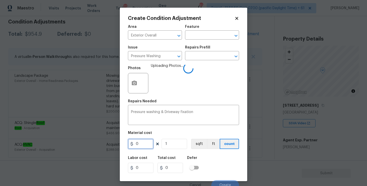
click at [142, 144] on input "0" at bounding box center [140, 144] width 25 height 10
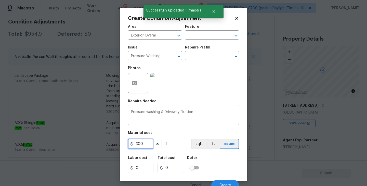
type input "300"
click at [173, 133] on div "Material cost" at bounding box center [183, 134] width 111 height 7
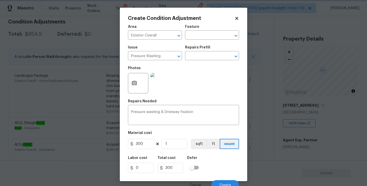
scroll to position [5, 0]
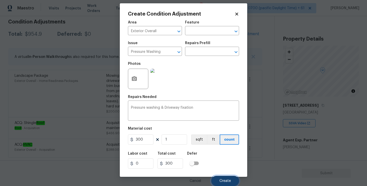
click at [225, 179] on span "Create" at bounding box center [225, 181] width 11 height 4
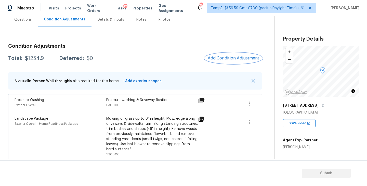
scroll to position [0, 0]
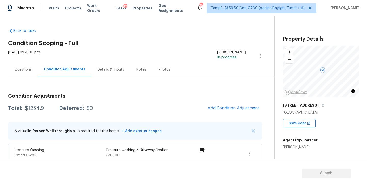
click at [28, 70] on div "Questions" at bounding box center [22, 69] width 17 height 5
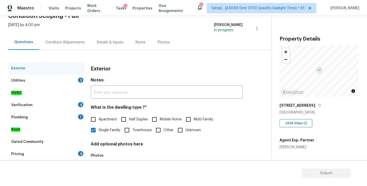
scroll to position [36, 0]
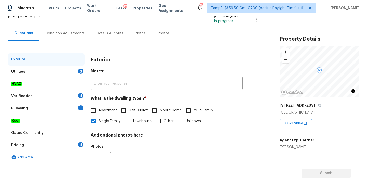
click at [52, 71] on div "Utilities 3" at bounding box center [46, 72] width 76 height 12
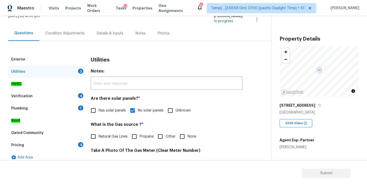
scroll to position [71, 0]
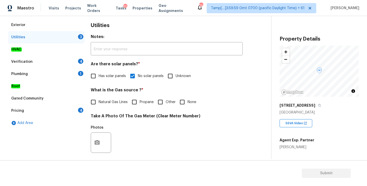
click at [92, 103] on input "Natural Gas Lines" at bounding box center [93, 102] width 11 height 11
checkbox input "true"
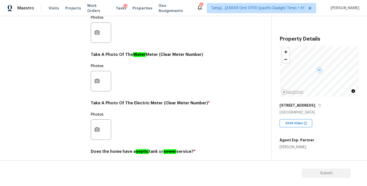
scroll to position [198, 0]
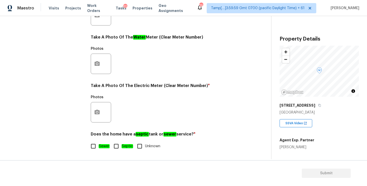
click at [93, 146] on input "Sewer" at bounding box center [93, 146] width 11 height 11
checkbox input "true"
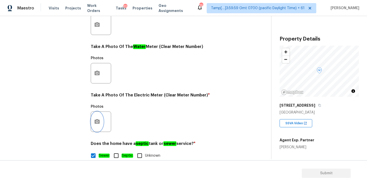
click at [98, 120] on icon "button" at bounding box center [97, 121] width 5 height 5
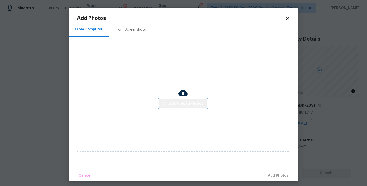
click at [191, 105] on span "Click to Upload Photos" at bounding box center [183, 103] width 41 height 6
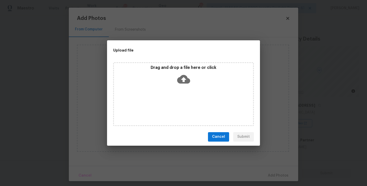
click at [183, 79] on icon at bounding box center [183, 79] width 13 height 13
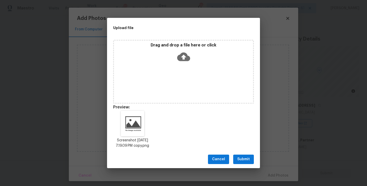
click at [244, 162] on span "Submit" at bounding box center [243, 159] width 12 height 6
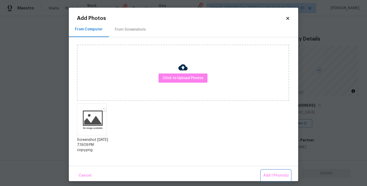
click at [269, 175] on span "Add 1 Photo(s)" at bounding box center [275, 175] width 25 height 6
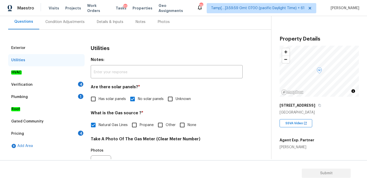
scroll to position [52, 0]
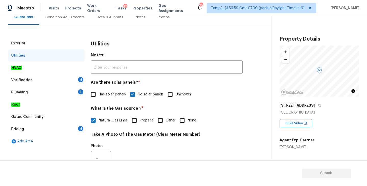
click at [29, 80] on div "Verification" at bounding box center [21, 80] width 21 height 5
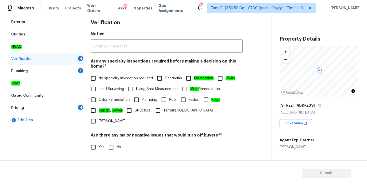
scroll to position [76, 0]
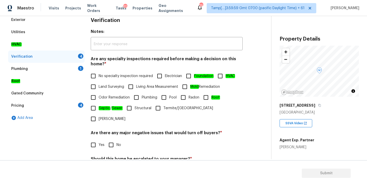
click at [113, 139] on input "No" at bounding box center [111, 144] width 11 height 11
checkbox input "true"
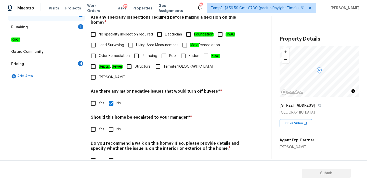
scroll to position [121, 0]
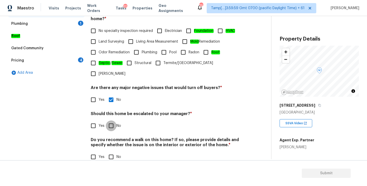
click at [112, 120] on input "No" at bounding box center [111, 125] width 11 height 11
checkbox input "true"
click at [111, 151] on input "No" at bounding box center [111, 156] width 11 height 11
checkbox input "true"
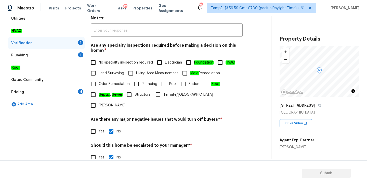
scroll to position [88, 0]
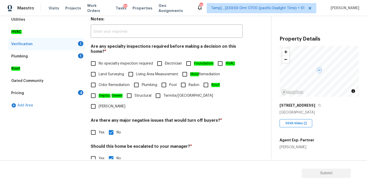
click at [38, 56] on div "Plumbing 1" at bounding box center [46, 56] width 76 height 12
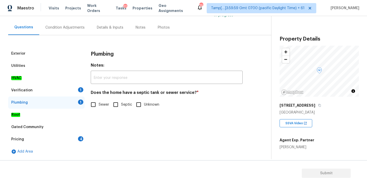
scroll to position [42, 0]
click at [93, 105] on input "Sewer" at bounding box center [93, 104] width 11 height 11
checkbox input "true"
click at [28, 137] on div "Pricing 4" at bounding box center [46, 139] width 76 height 12
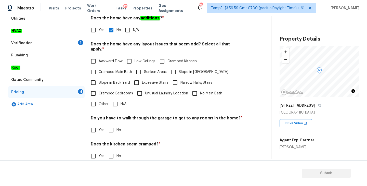
scroll to position [91, 0]
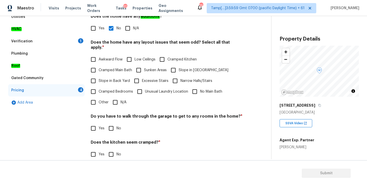
click at [114, 98] on input "N/A" at bounding box center [115, 102] width 11 height 11
checkbox input "true"
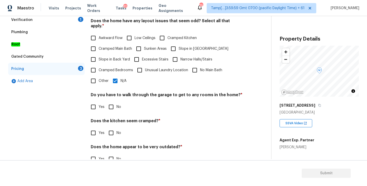
click at [111, 108] on div "Pricing Does the home have any additions ? * Yes No N/A Does the home have any …" at bounding box center [167, 73] width 152 height 193
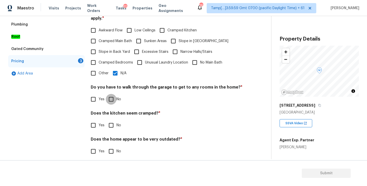
click at [115, 94] on input "No" at bounding box center [111, 99] width 11 height 11
checkbox input "true"
click at [113, 146] on input "No" at bounding box center [111, 151] width 11 height 11
checkbox input "true"
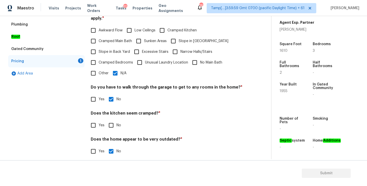
click at [112, 120] on input "No" at bounding box center [111, 125] width 11 height 11
checkbox input "true"
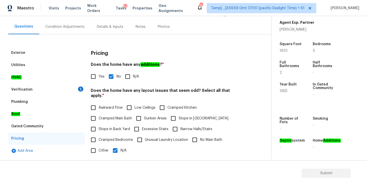
scroll to position [30, 0]
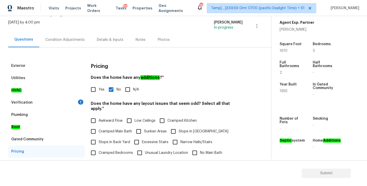
click at [50, 101] on div "Verification 1" at bounding box center [46, 102] width 76 height 12
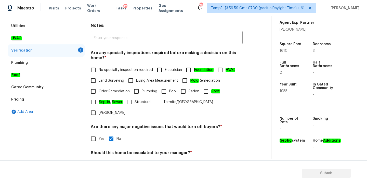
scroll to position [83, 0]
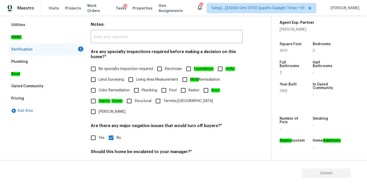
click at [93, 67] on input "No specialty inspection required" at bounding box center [93, 68] width 11 height 11
checkbox input "true"
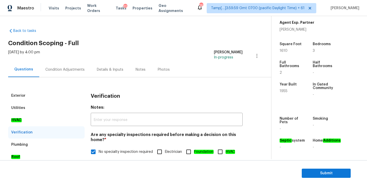
click at [69, 69] on div "Condition Adjustments" at bounding box center [64, 69] width 39 height 5
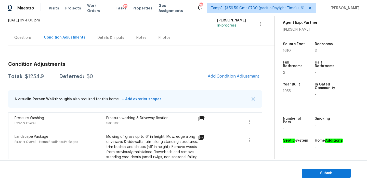
scroll to position [45, 0]
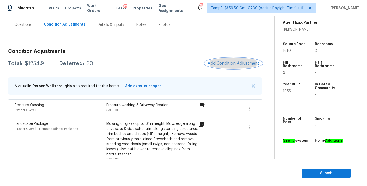
click at [228, 63] on span "Add Condition Adjustment" at bounding box center [234, 63] width 52 height 5
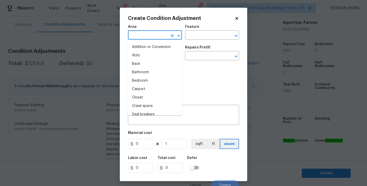
click at [143, 36] on input "text" at bounding box center [148, 36] width 40 height 8
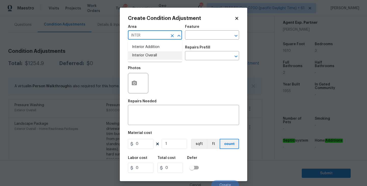
click at [146, 56] on li "Interior Overall" at bounding box center [155, 55] width 54 height 8
type input "Interior Overall"
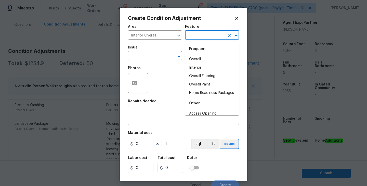
click at [208, 35] on input "text" at bounding box center [205, 36] width 40 height 8
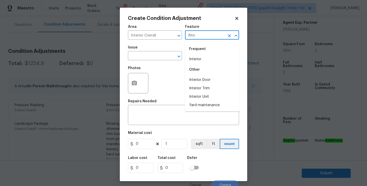
type input "INter"
click at [210, 60] on li "Overall Paint" at bounding box center [212, 59] width 54 height 8
type input "Overall Paint"
click at [158, 54] on input "text" at bounding box center [148, 56] width 40 height 8
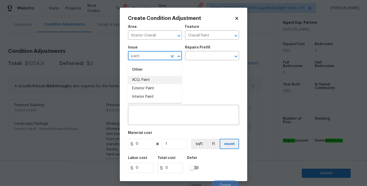
click at [157, 79] on li "ACQ: Paint" at bounding box center [155, 80] width 54 height 8
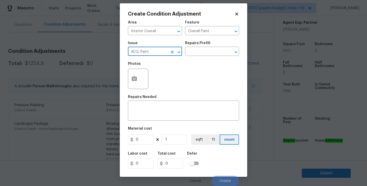
type input "ACQ: Paint"
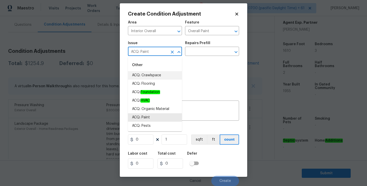
click at [207, 62] on div "Photos" at bounding box center [183, 75] width 111 height 33
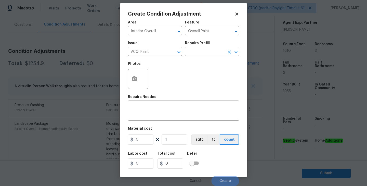
click at [236, 51] on icon "Open" at bounding box center [236, 52] width 6 height 6
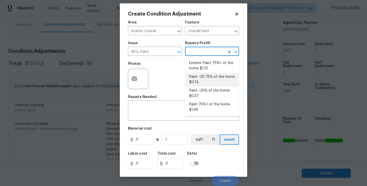
click at [207, 79] on li "Paint ~25-75% of the home $0.74" at bounding box center [212, 80] width 54 height 14
type input "Acquisition"
type textarea "Acquisition Scope: ~25 - 75% of the home needs interior paint"
type input "0.74"
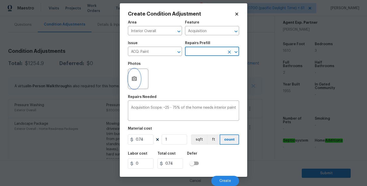
click at [135, 77] on icon "button" at bounding box center [134, 78] width 5 height 5
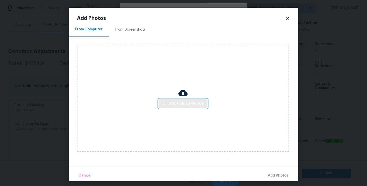
click at [175, 100] on span "Click to Upload Photos" at bounding box center [183, 103] width 41 height 6
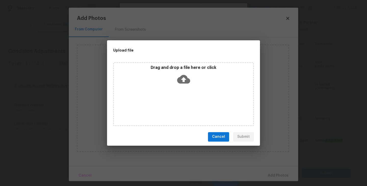
click at [184, 80] on icon at bounding box center [183, 79] width 13 height 13
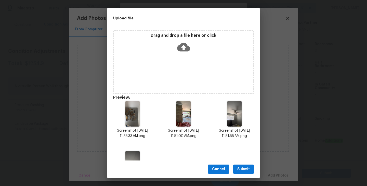
click at [238, 167] on span "Submit" at bounding box center [243, 169] width 12 height 6
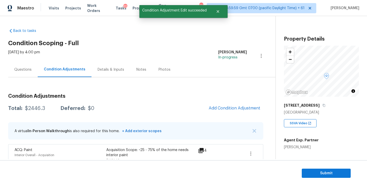
scroll to position [119, 0]
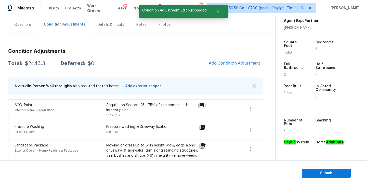
click at [229, 64] on span "Add Condition Adjustment" at bounding box center [235, 63] width 52 height 5
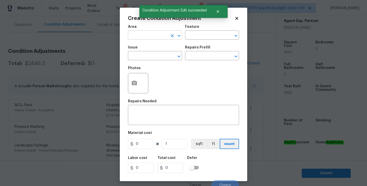
click at [151, 35] on input "text" at bounding box center [148, 36] width 40 height 8
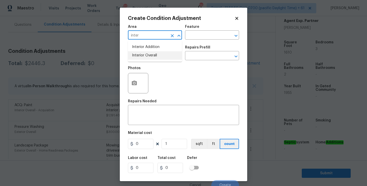
click at [149, 56] on li "Interior Overall" at bounding box center [155, 55] width 54 height 8
type input "Interior Overall"
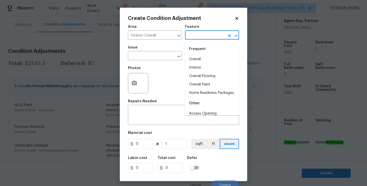
click at [203, 36] on input "text" at bounding box center [205, 36] width 40 height 8
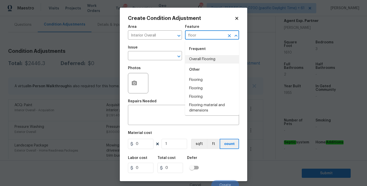
click at [206, 58] on li "Overall Flooring" at bounding box center [212, 59] width 54 height 8
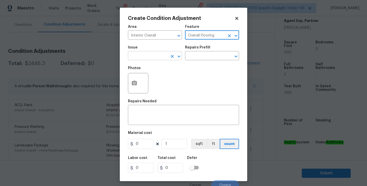
type input "Overall Flooring"
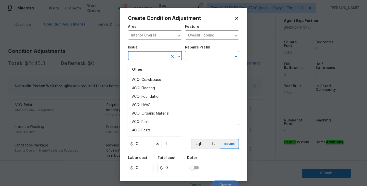
click at [153, 55] on input "text" at bounding box center [148, 56] width 40 height 8
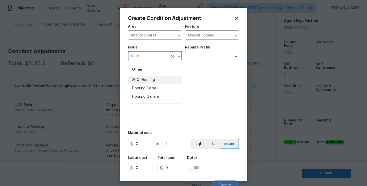
click at [150, 82] on li "ACQ: Flooring" at bounding box center [155, 80] width 54 height 8
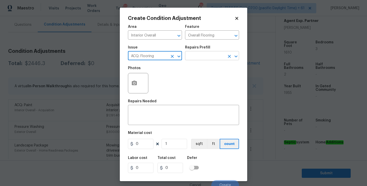
click at [236, 56] on icon "Open" at bounding box center [236, 56] width 3 height 2
type input "ACQ: Flooring"
click at [171, 69] on div "Photos" at bounding box center [183, 79] width 111 height 33
click at [215, 37] on input "Overall Flooring" at bounding box center [205, 36] width 40 height 8
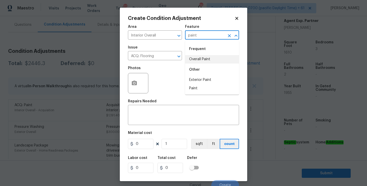
click at [214, 58] on li "Overall Paint" at bounding box center [212, 59] width 54 height 8
type input "Overall Paint"
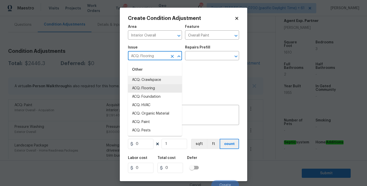
click at [161, 55] on input "ACQ: Flooring" at bounding box center [148, 56] width 40 height 8
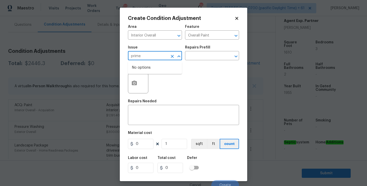
type input "prim"
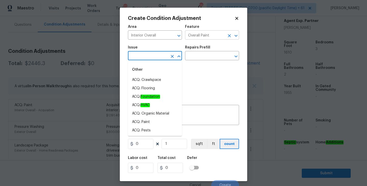
click at [217, 32] on input "Overall Paint" at bounding box center [205, 36] width 40 height 8
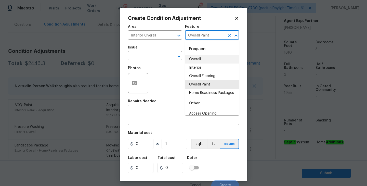
click at [230, 34] on icon "Clear" at bounding box center [229, 35] width 3 height 3
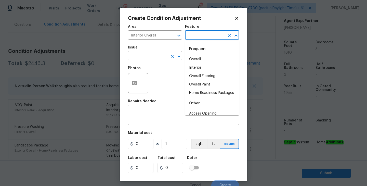
click at [160, 57] on input "text" at bounding box center [148, 56] width 40 height 8
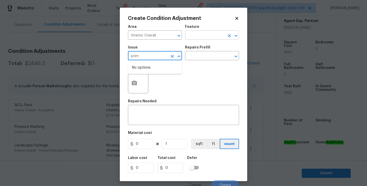
type input "prim"
click at [198, 37] on input "text" at bounding box center [205, 36] width 40 height 8
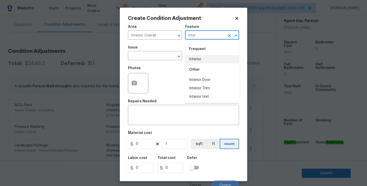
click at [201, 58] on li "Interior" at bounding box center [212, 59] width 54 height 8
type input "Interior"
click at [142, 58] on input "text" at bounding box center [148, 56] width 40 height 8
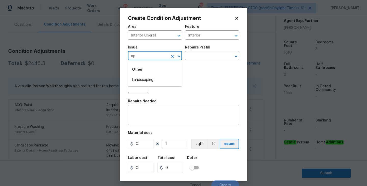
type input "a"
click at [141, 100] on li "Interior Paint" at bounding box center [155, 97] width 54 height 8
type input "Interior Paint"
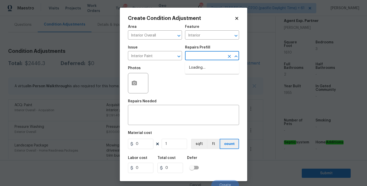
click at [214, 56] on input "text" at bounding box center [205, 56] width 40 height 8
type input "prim"
click at [221, 69] on li "Primer - Labor Only $0.40" at bounding box center [212, 67] width 54 height 8
type input "Overall Paint"
type textarea "Interior primer - PRIMER PROVIDED BY OPENDOOR - All nails, screws, drywall anch…"
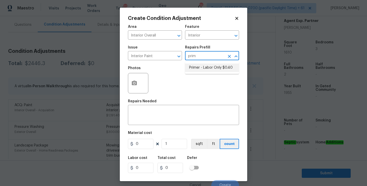
type input "0.4"
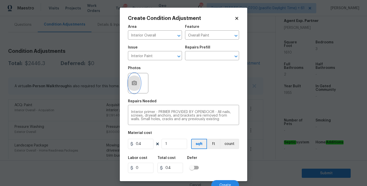
click at [136, 84] on icon "button" at bounding box center [134, 83] width 5 height 5
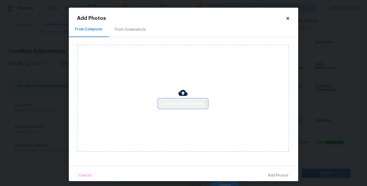
click at [180, 104] on span "Click to Upload Photos" at bounding box center [183, 103] width 41 height 6
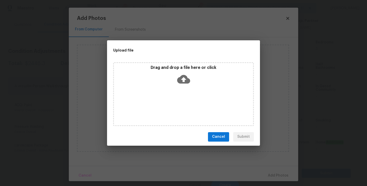
click at [184, 79] on icon at bounding box center [183, 79] width 13 height 13
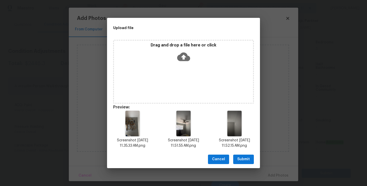
click at [239, 157] on span "Submit" at bounding box center [243, 159] width 12 height 6
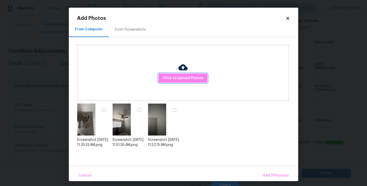
scroll to position [3, 0]
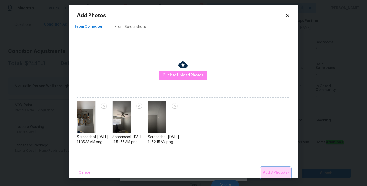
click at [270, 170] on span "Add 3 Photo(s)" at bounding box center [276, 173] width 26 height 6
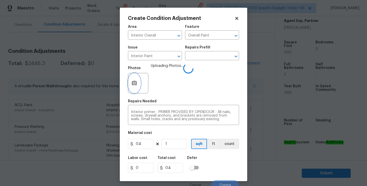
scroll to position [0, 0]
click at [173, 145] on input "1" at bounding box center [174, 144] width 25 height 10
click at [142, 146] on input "0.4" at bounding box center [140, 144] width 25 height 10
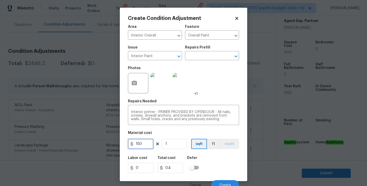
type input "150"
click at [230, 147] on button "count" at bounding box center [229, 144] width 19 height 10
click at [217, 163] on div "Labor cost 0 Total cost 150 Defer" at bounding box center [183, 164] width 111 height 23
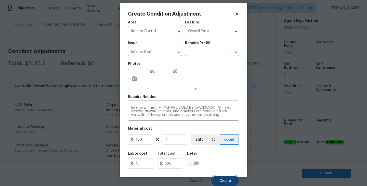
click at [227, 179] on span "Create" at bounding box center [225, 181] width 11 height 4
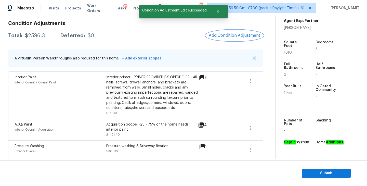
scroll to position [73, 0]
click at [251, 80] on icon "button" at bounding box center [251, 80] width 6 height 6
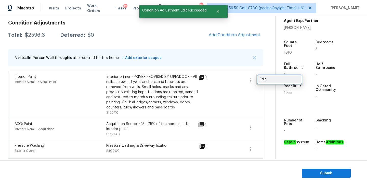
click at [270, 81] on div "Edit" at bounding box center [280, 79] width 40 height 5
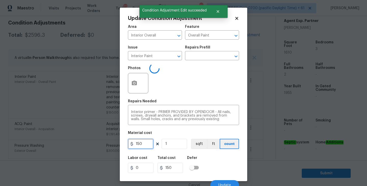
click at [144, 142] on input "150" at bounding box center [140, 144] width 25 height 10
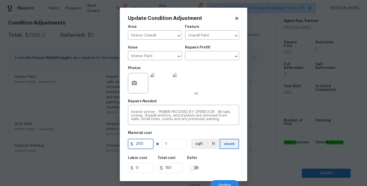
type input "200"
click at [208, 175] on div "Labor cost 0 Total cost 200 Defer" at bounding box center [183, 164] width 111 height 23
click at [224, 183] on span "Update" at bounding box center [225, 185] width 12 height 4
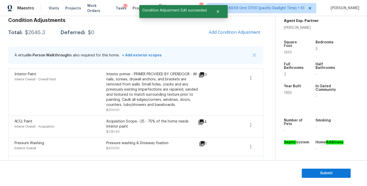
scroll to position [79, 0]
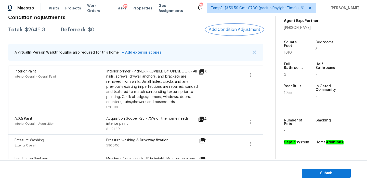
click at [243, 30] on span "Add Condition Adjustment" at bounding box center [235, 29] width 52 height 5
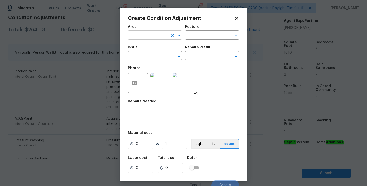
click at [155, 35] on input "text" at bounding box center [148, 36] width 40 height 8
type input "f"
click at [156, 54] on li "Interior Overall" at bounding box center [155, 55] width 54 height 8
type input "Interior Overall"
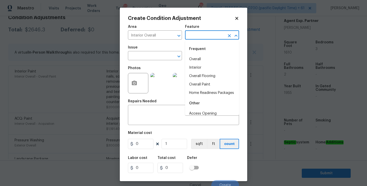
click at [204, 34] on input "text" at bounding box center [205, 36] width 40 height 8
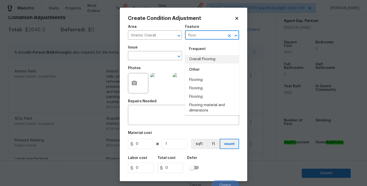
click at [207, 56] on li "Overall Flooring" at bounding box center [212, 59] width 54 height 8
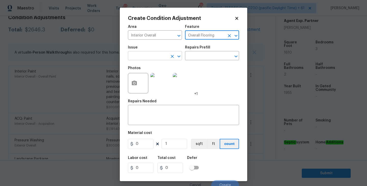
type input "Overall Flooring"
click at [145, 55] on input "text" at bounding box center [148, 56] width 40 height 8
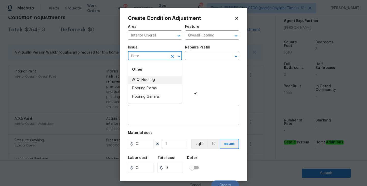
click at [147, 79] on li "ACQ: Flooring" at bounding box center [155, 80] width 54 height 8
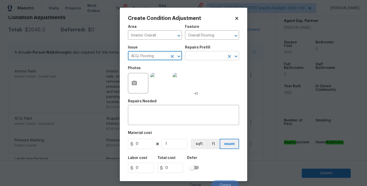
click at [236, 57] on icon "Open" at bounding box center [236, 56] width 3 height 2
type input "ACQ: Flooring"
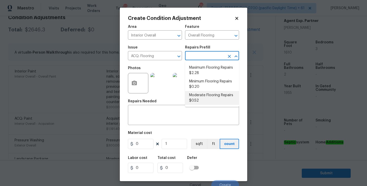
click at [203, 98] on li "Moderate Flooring Repairs $0.52" at bounding box center [212, 98] width 54 height 14
type input "Acquisition"
type textarea "Acquisition Scope: Moderate flooring repairs"
type input "0.52"
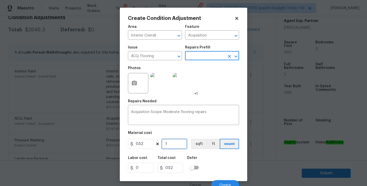
click at [170, 144] on input "1" at bounding box center [174, 144] width 25 height 10
type input "16"
type input "8.32"
type input "161"
type input "83.72"
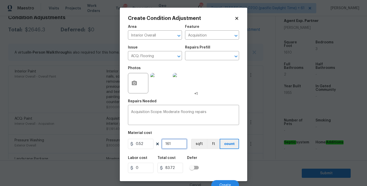
type input "1610"
type input "837.2"
type input "1610"
click at [197, 149] on button "sqft" at bounding box center [199, 144] width 16 height 10
click at [220, 160] on div "Labor cost 0 Total cost 837.2 Defer" at bounding box center [183, 164] width 111 height 23
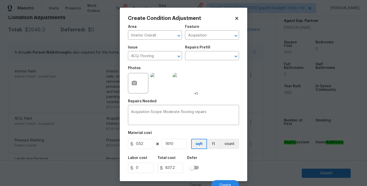
scroll to position [5, 0]
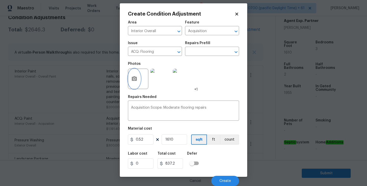
click at [133, 79] on icon "button" at bounding box center [134, 78] width 5 height 5
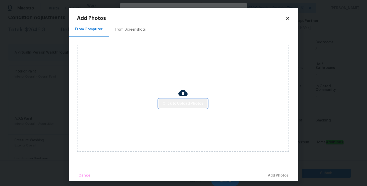
click at [185, 102] on span "Click to Upload Photos" at bounding box center [183, 103] width 41 height 6
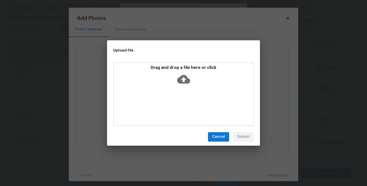
click at [182, 80] on icon at bounding box center [183, 79] width 13 height 9
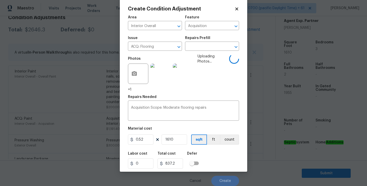
scroll to position [5, 0]
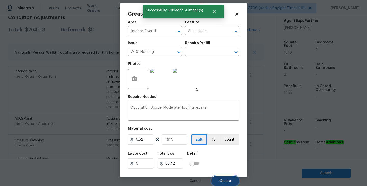
click at [224, 179] on span "Create" at bounding box center [225, 181] width 11 height 4
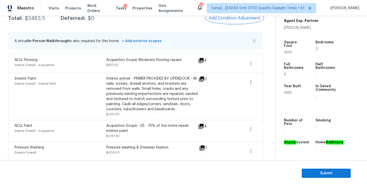
scroll to position [0, 0]
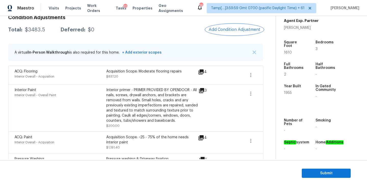
click at [228, 29] on span "Add Condition Adjustment" at bounding box center [235, 29] width 52 height 5
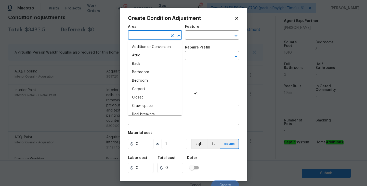
click at [152, 37] on input "text" at bounding box center [148, 36] width 40 height 8
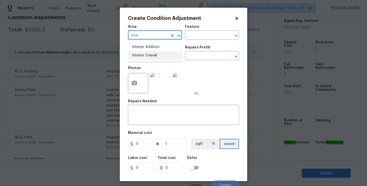
click at [153, 54] on li "Interior Overall" at bounding box center [155, 55] width 54 height 8
type input "Interior Overall"
click at [152, 57] on input "text" at bounding box center [148, 56] width 40 height 8
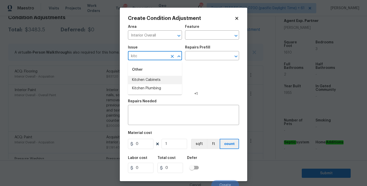
click at [153, 80] on li "Kitchen Cabinets" at bounding box center [155, 80] width 54 height 8
click at [237, 54] on icon "Open" at bounding box center [236, 56] width 6 height 6
type input "Kitchen Cabinets"
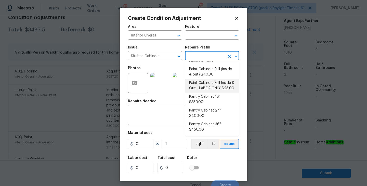
scroll to position [96, 0]
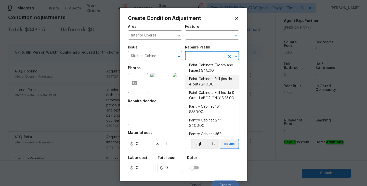
click at [207, 75] on li "Paint Cabinets Full (inside & out) $40.00" at bounding box center [212, 82] width 54 height 14
type input "Cabinets"
type textarea "Prep, sand, mask and apply 2 coats of paint to the kitchen cabinet doors, inter…"
type input "40"
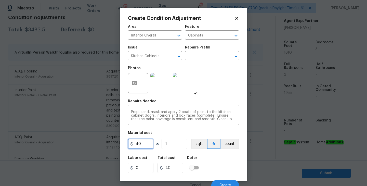
click at [144, 143] on input "40" at bounding box center [140, 144] width 25 height 10
type input "75"
click at [184, 133] on div "Material cost" at bounding box center [183, 134] width 111 height 7
click at [135, 83] on circle "button" at bounding box center [135, 83] width 2 height 2
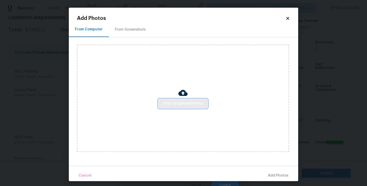
click at [180, 104] on span "Click to Upload Photos" at bounding box center [183, 103] width 41 height 6
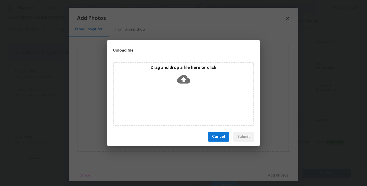
click at [183, 77] on icon at bounding box center [183, 79] width 13 height 13
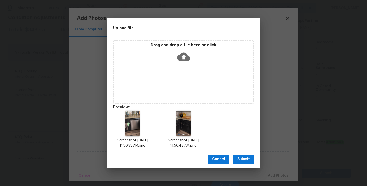
click at [243, 158] on span "Submit" at bounding box center [243, 159] width 12 height 6
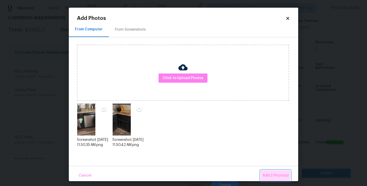
click at [267, 175] on span "Add 2 Photo(s)" at bounding box center [276, 175] width 26 height 6
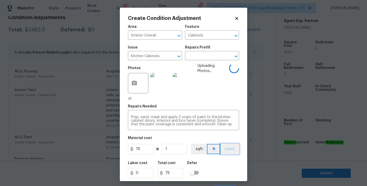
click at [223, 150] on button "count" at bounding box center [230, 149] width 19 height 10
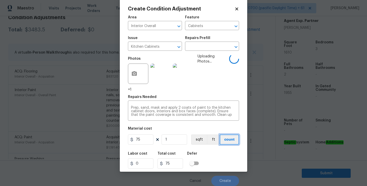
scroll to position [5, 0]
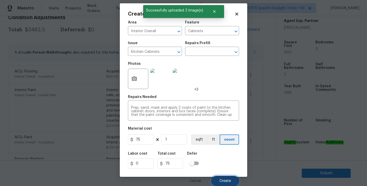
click at [225, 178] on button "Create" at bounding box center [225, 181] width 28 height 10
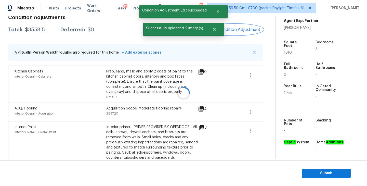
scroll to position [0, 0]
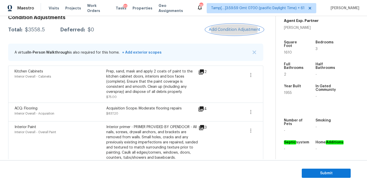
click at [234, 27] on button "Add Condition Adjustment" at bounding box center [235, 29] width 58 height 11
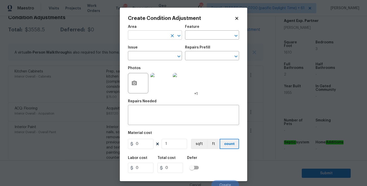
click at [153, 36] on input "text" at bounding box center [148, 36] width 40 height 8
click at [151, 53] on li "Interior Overall" at bounding box center [155, 55] width 54 height 8
type input "Interior Overall"
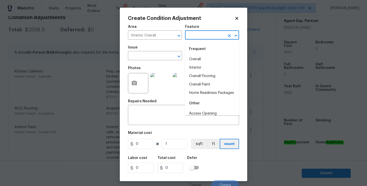
click at [210, 36] on input "text" at bounding box center [205, 36] width 40 height 8
type input "d"
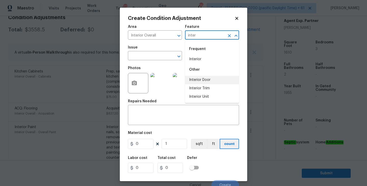
click at [206, 80] on li "Interior Door" at bounding box center [212, 80] width 54 height 8
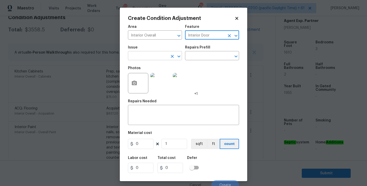
type input "Interior Door"
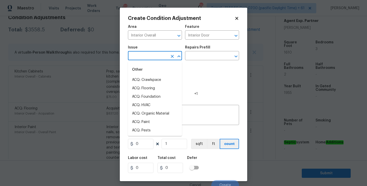
click at [147, 56] on input "text" at bounding box center [148, 56] width 40 height 8
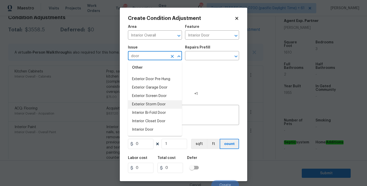
scroll to position [34, 0]
click at [148, 112] on li "Interior Door" at bounding box center [155, 113] width 54 height 8
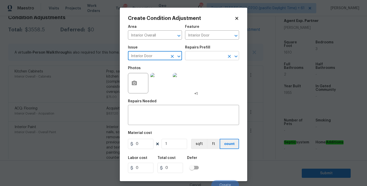
click at [236, 53] on icon "Open" at bounding box center [236, 56] width 6 height 6
type input "Interior Door"
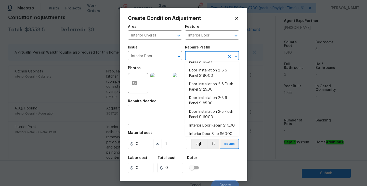
scroll to position [37, 0]
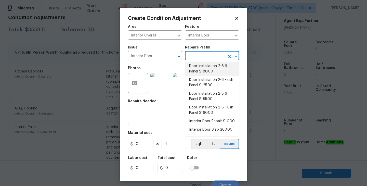
click at [151, 114] on textarea at bounding box center [183, 115] width 105 height 11
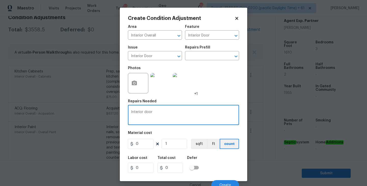
type textarea "Interior door"
click at [161, 55] on input "Interior Door" at bounding box center [148, 56] width 40 height 8
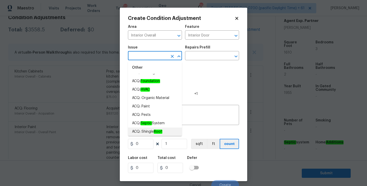
scroll to position [0, 0]
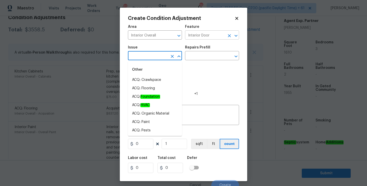
click at [229, 35] on icon "Clear" at bounding box center [229, 35] width 5 height 5
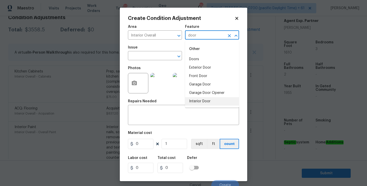
click at [199, 100] on li "Interior Door" at bounding box center [212, 101] width 54 height 8
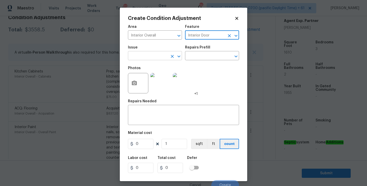
type input "Interior Door"
click at [148, 57] on input "text" at bounding box center [148, 56] width 40 height 8
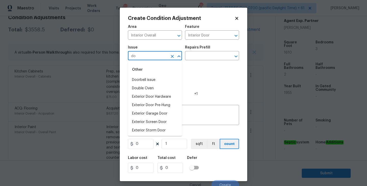
type input "d"
type input "p"
click at [148, 121] on li "Interior Resurfacing" at bounding box center [155, 121] width 54 height 8
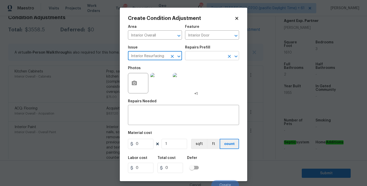
type input "Interior Resurfacing"
click at [215, 57] on input "text" at bounding box center [205, 56] width 40 height 8
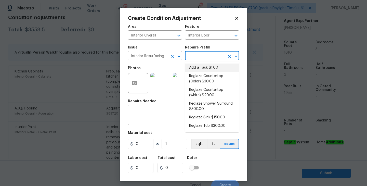
click at [157, 57] on input "Interior Resurfacing" at bounding box center [148, 56] width 40 height 8
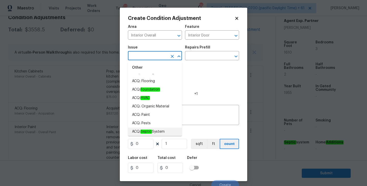
scroll to position [0, 0]
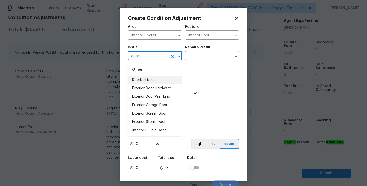
type input "door"
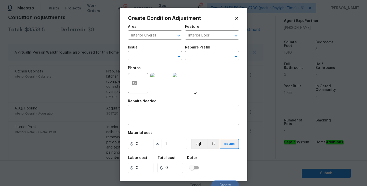
click at [222, 80] on div "Photos +1" at bounding box center [183, 79] width 111 height 33
click at [156, 115] on textarea at bounding box center [183, 115] width 105 height 11
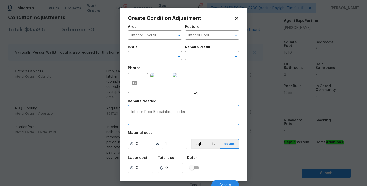
type textarea "Interior Door Re-painting needed"
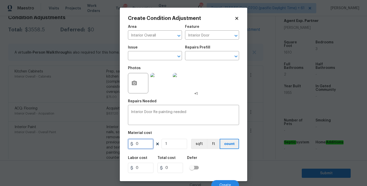
click at [149, 142] on input "0" at bounding box center [140, 144] width 25 height 10
type input "150"
click at [136, 83] on icon "button" at bounding box center [134, 83] width 5 height 5
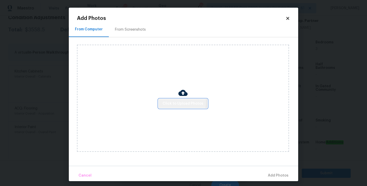
click at [179, 102] on span "Click to Upload Photos" at bounding box center [183, 103] width 41 height 6
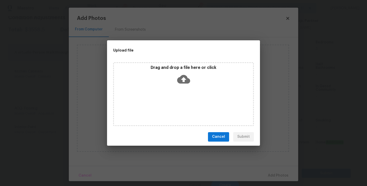
click at [186, 81] on icon at bounding box center [183, 79] width 13 height 9
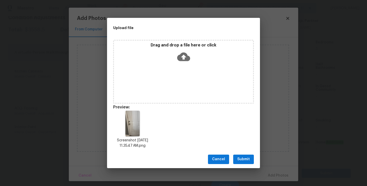
click at [240, 156] on button "Submit" at bounding box center [243, 159] width 21 height 9
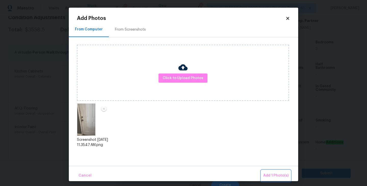
click at [276, 173] on span "Add 1 Photo(s)" at bounding box center [275, 175] width 25 height 6
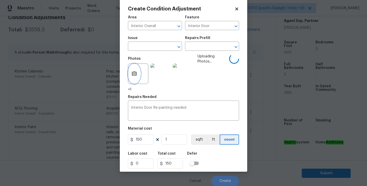
scroll to position [5, 0]
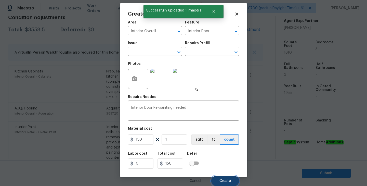
click at [224, 181] on span "Create" at bounding box center [225, 181] width 11 height 4
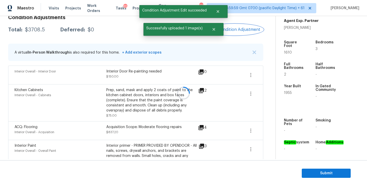
scroll to position [0, 0]
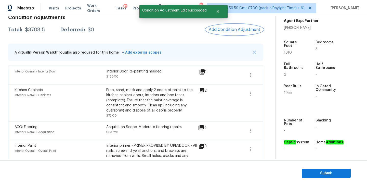
click at [230, 29] on span "Add Condition Adjustment" at bounding box center [235, 29] width 52 height 5
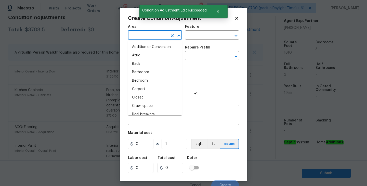
click at [160, 34] on input "text" at bounding box center [148, 36] width 40 height 8
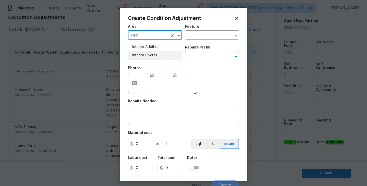
click at [149, 54] on li "Interior Overall" at bounding box center [155, 55] width 54 height 8
type input "Interior Overall"
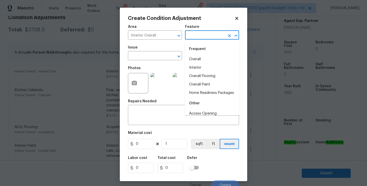
click at [194, 36] on input "text" at bounding box center [205, 36] width 40 height 8
click at [203, 90] on li "Home Readiness Packages" at bounding box center [212, 93] width 54 height 8
type input "Home Readiness Packages"
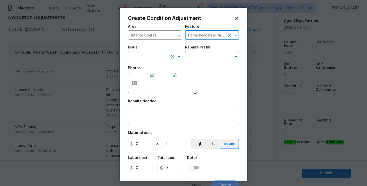
click at [157, 58] on input "text" at bounding box center [148, 56] width 40 height 8
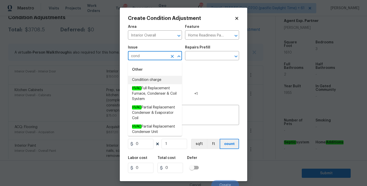
click at [149, 78] on li "Condition charge" at bounding box center [155, 80] width 54 height 8
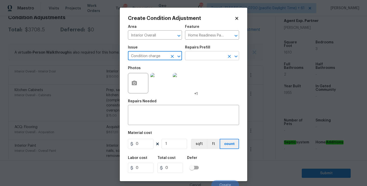
click at [234, 55] on icon "Open" at bounding box center [236, 56] width 6 height 6
type input "Condition charge"
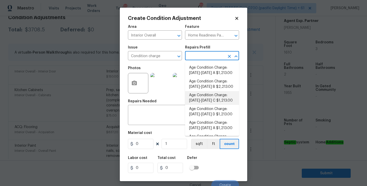
click at [200, 96] on li "Age Condition Charge: [DATE]-[DATE] C $1,213.00" at bounding box center [212, 98] width 54 height 14
type textarea "Age Condition Charge: [DATE]-[DATE] C"
type input "1213"
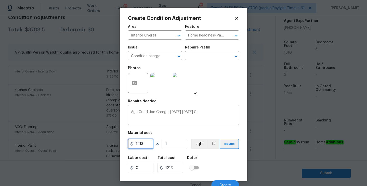
click at [147, 144] on input "1213" at bounding box center [140, 144] width 25 height 10
type input "2000"
click at [189, 138] on figure "Material cost 2000 1 sqft ft count" at bounding box center [183, 140] width 111 height 19
click at [229, 166] on div "Labor cost 0 Total cost 2000 Defer" at bounding box center [183, 164] width 111 height 23
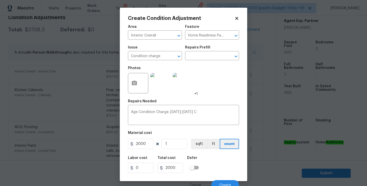
scroll to position [5, 0]
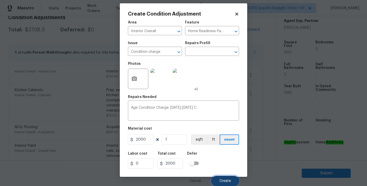
click at [224, 179] on span "Create" at bounding box center [225, 181] width 11 height 4
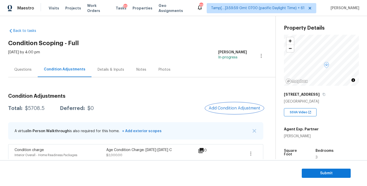
scroll to position [0, 0]
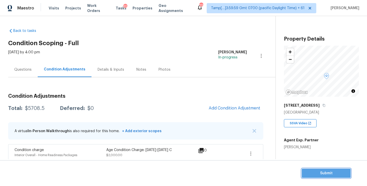
click at [329, 171] on span "Submit" at bounding box center [326, 173] width 41 height 6
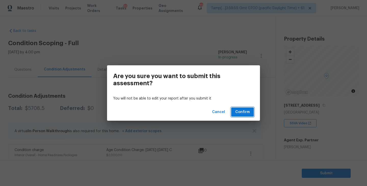
click at [240, 110] on span "Confirm" at bounding box center [242, 112] width 15 height 6
